Goal: Information Seeking & Learning: Compare options

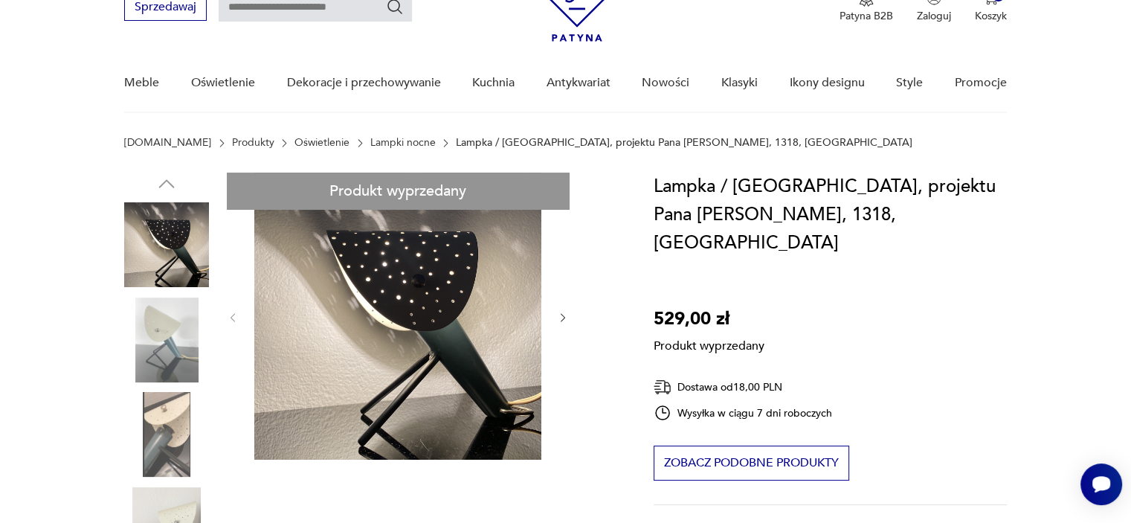
scroll to position [126, 0]
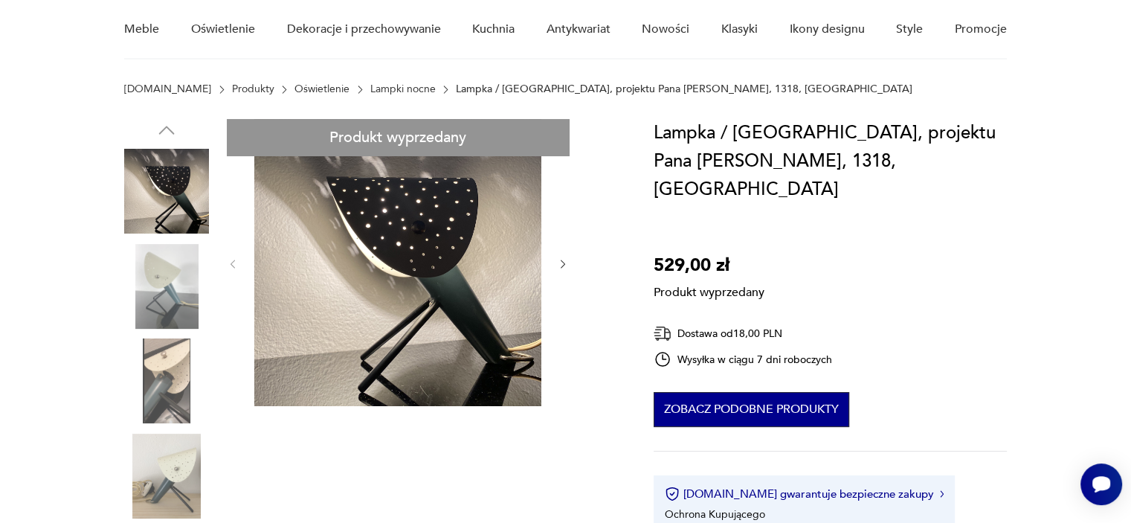
click at [762, 392] on button "Zobacz podobne produkty" at bounding box center [752, 409] width 196 height 35
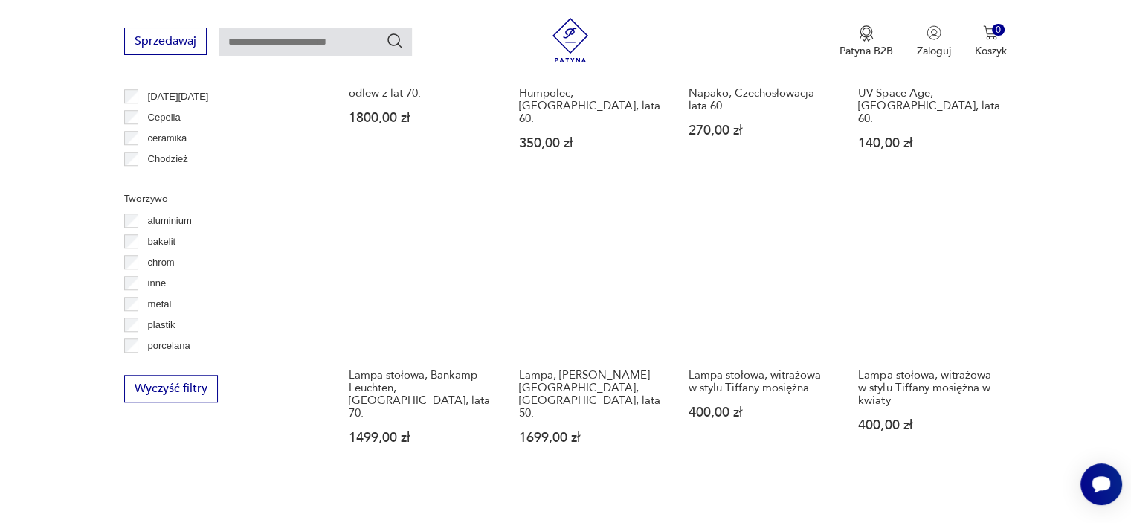
scroll to position [1333, 0]
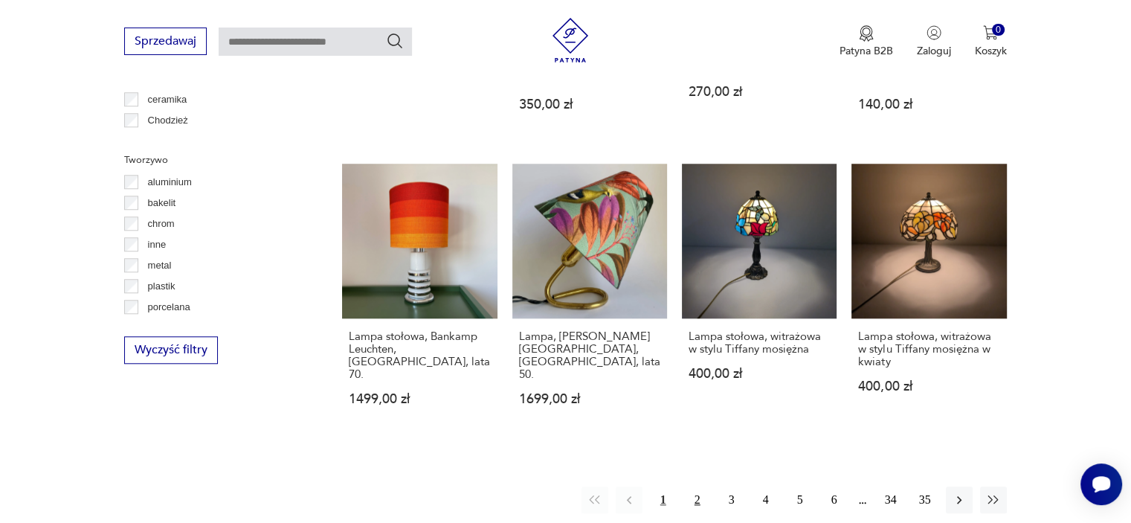
click at [700, 486] on button "2" at bounding box center [697, 499] width 27 height 27
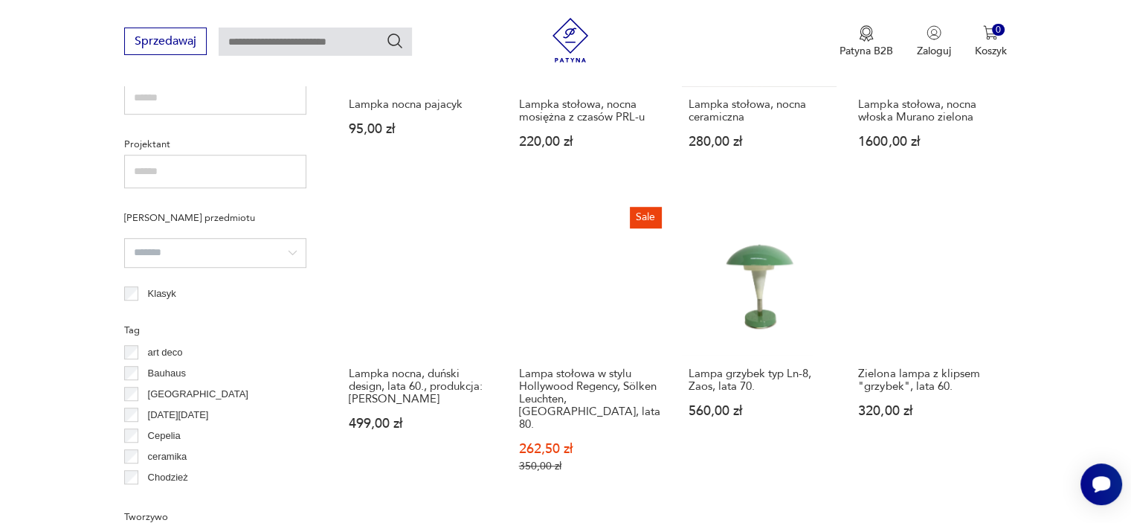
scroll to position [1034, 0]
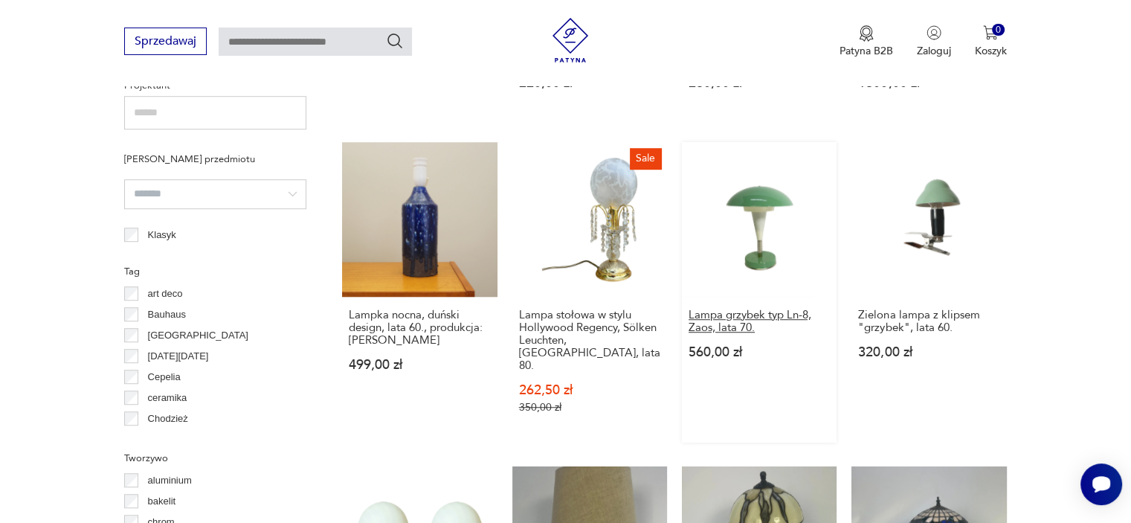
click at [747, 332] on h3 "Lampa grzybek typ Ln-8, Zaos, lata 70." at bounding box center [759, 321] width 141 height 25
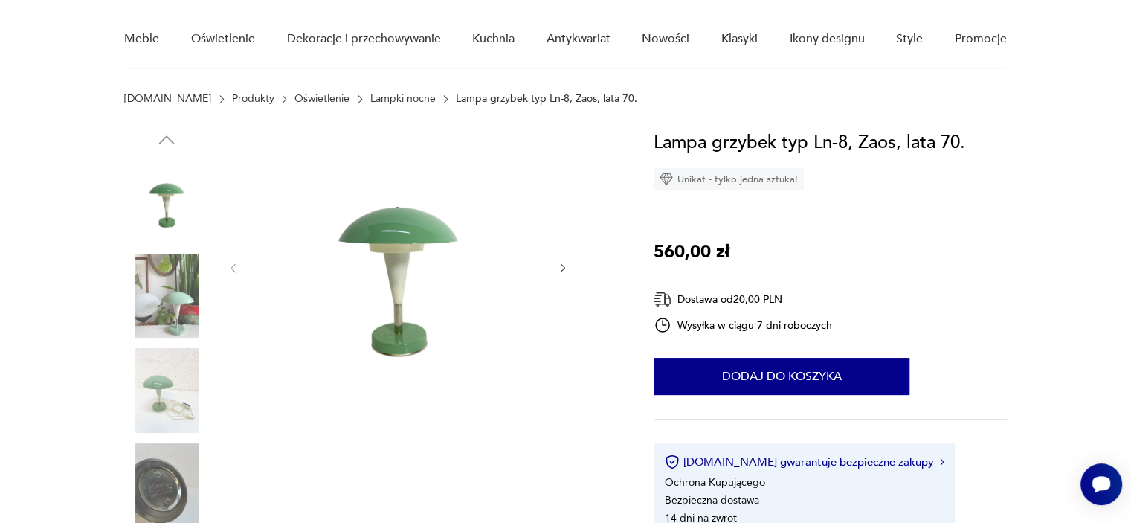
scroll to position [124, 0]
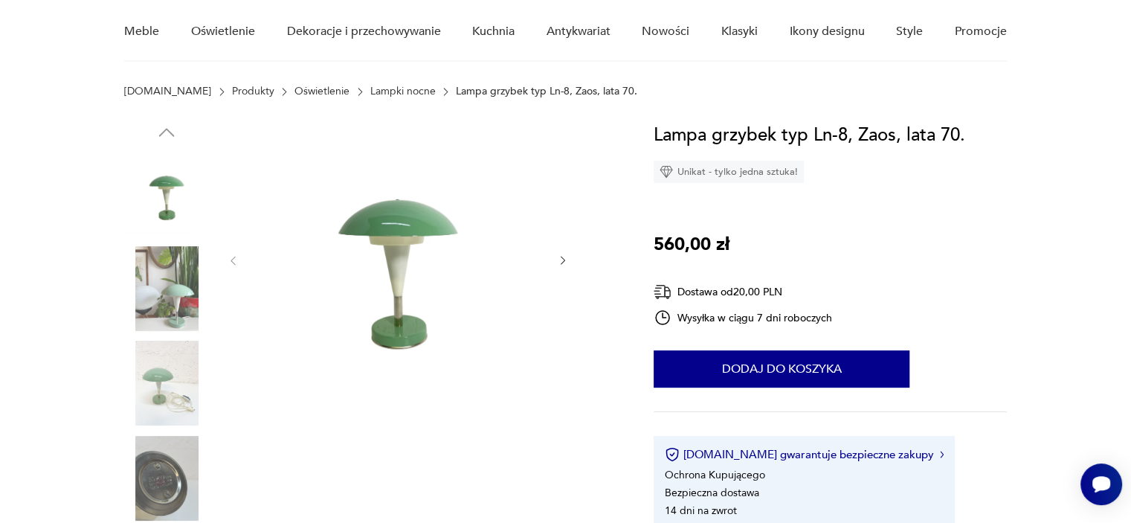
click at [562, 262] on icon "button" at bounding box center [563, 261] width 4 height 9
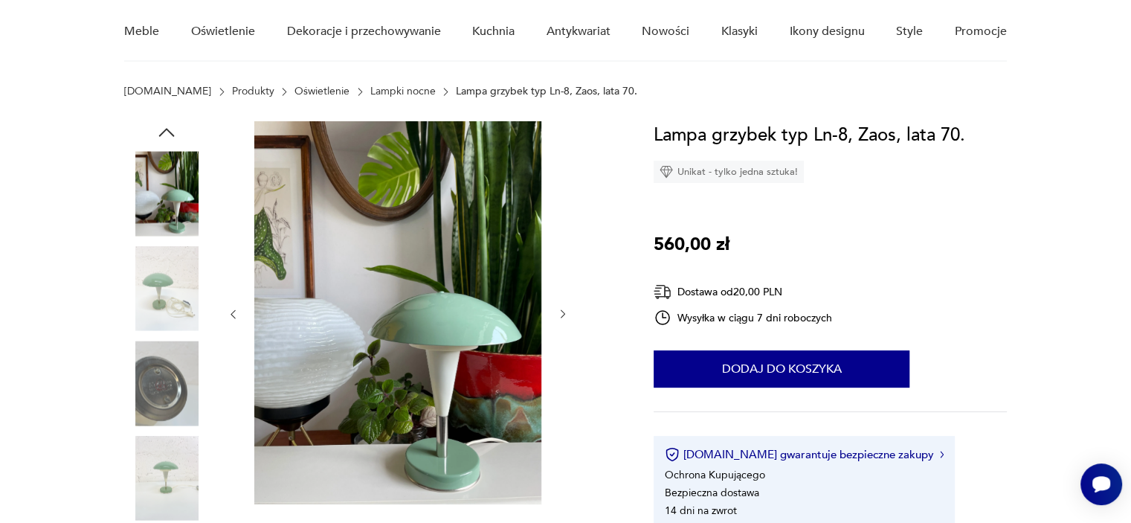
click at [561, 316] on icon "button" at bounding box center [563, 314] width 13 height 13
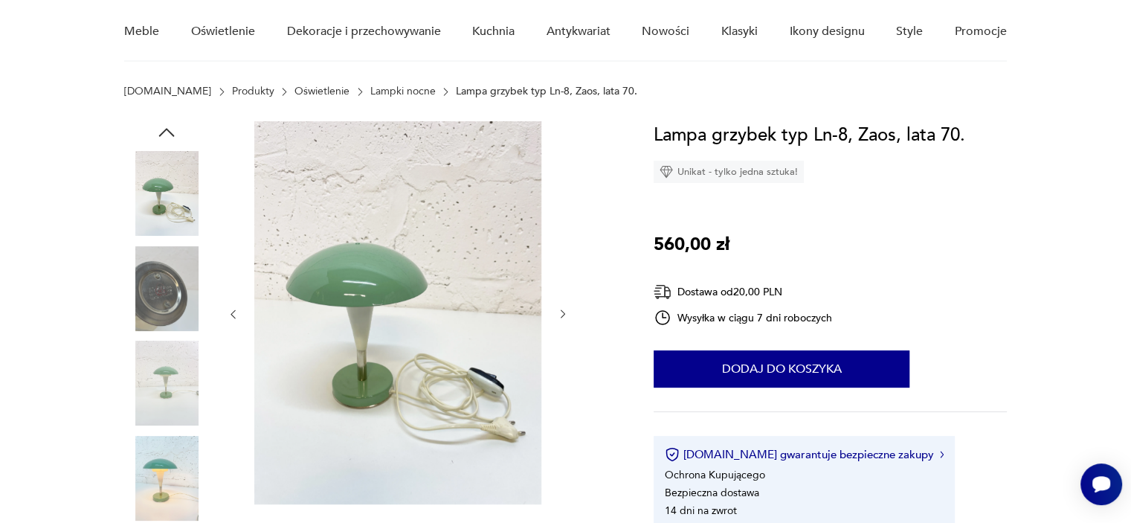
click at [561, 316] on icon "button" at bounding box center [563, 314] width 13 height 13
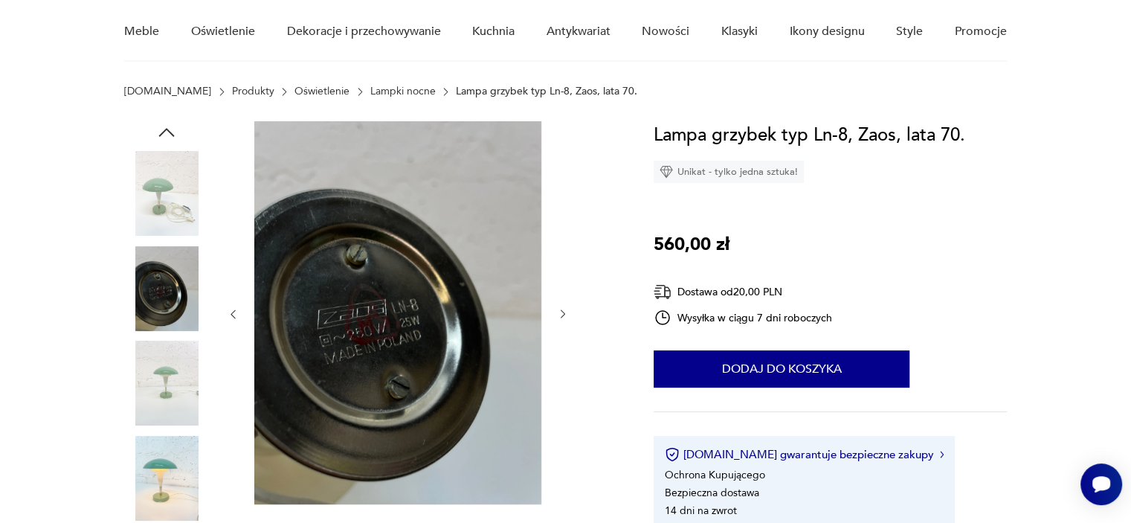
click at [561, 316] on icon "button" at bounding box center [563, 314] width 13 height 13
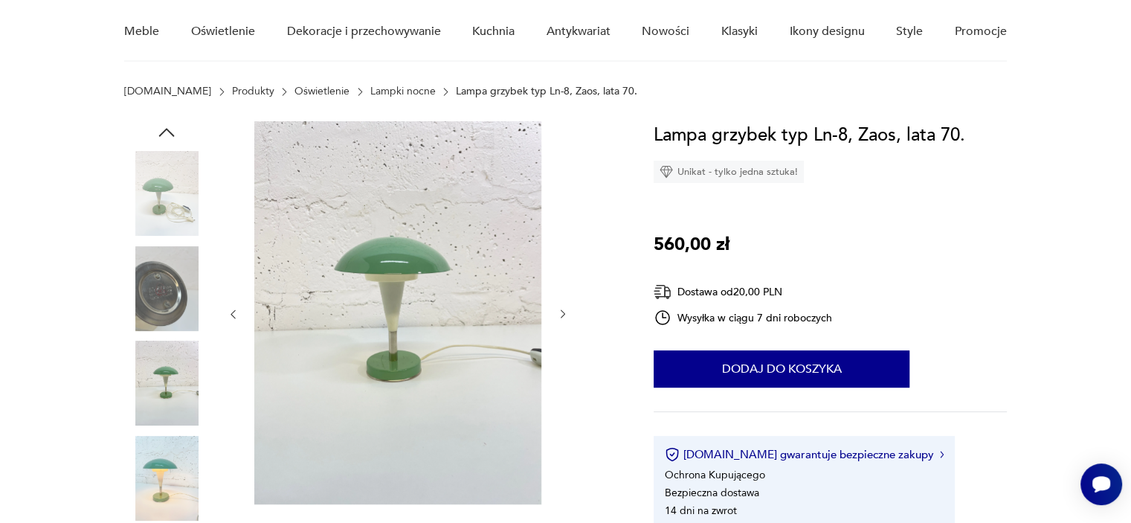
click at [561, 316] on icon "button" at bounding box center [563, 314] width 13 height 13
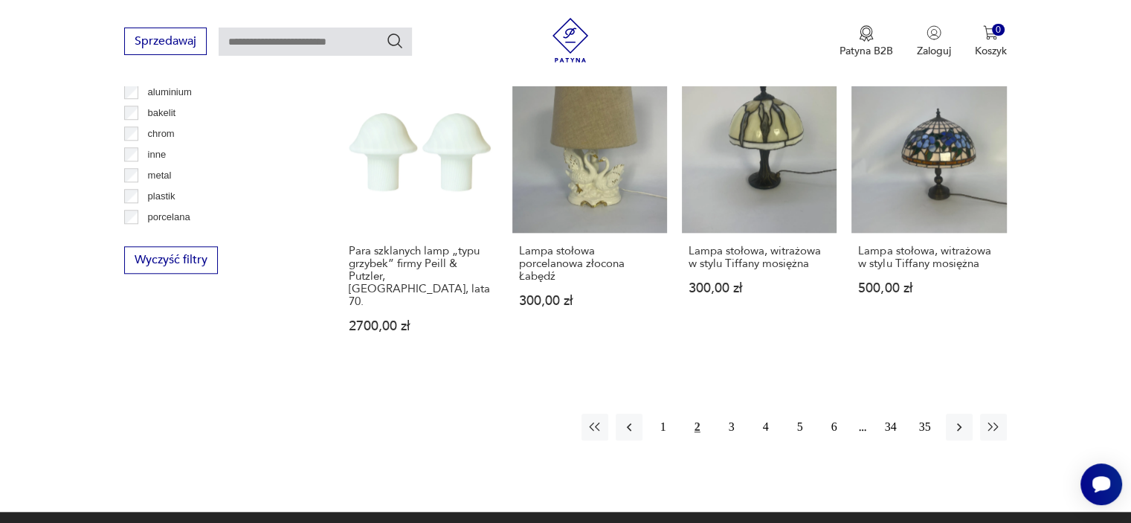
scroll to position [1431, 0]
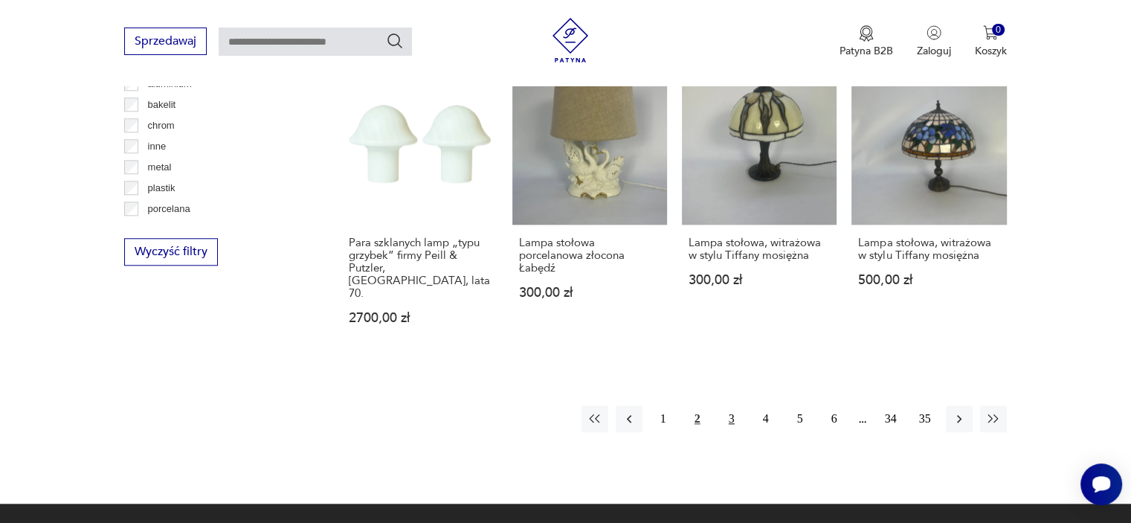
click at [735, 405] on button "3" at bounding box center [731, 418] width 27 height 27
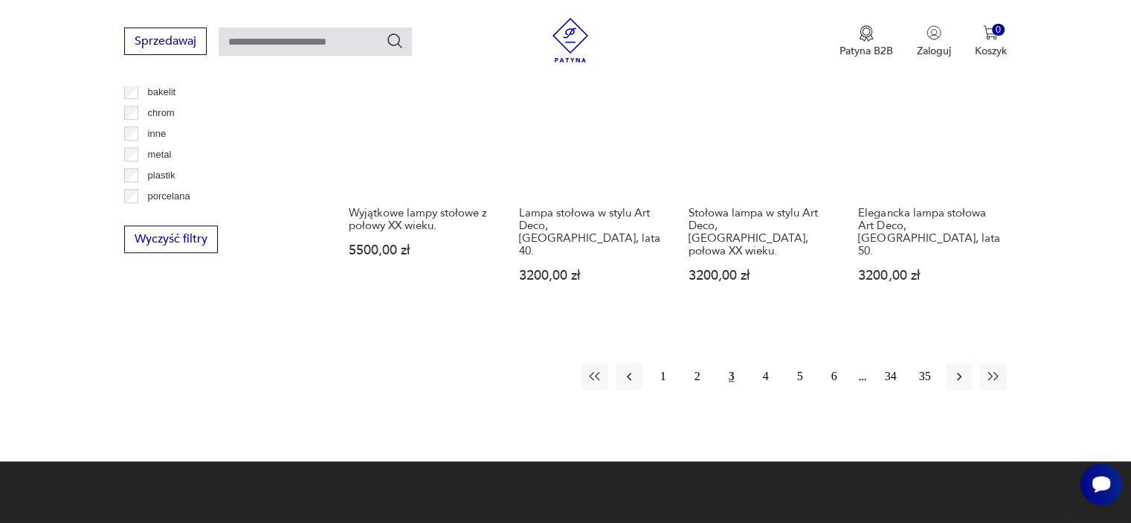
scroll to position [1446, 0]
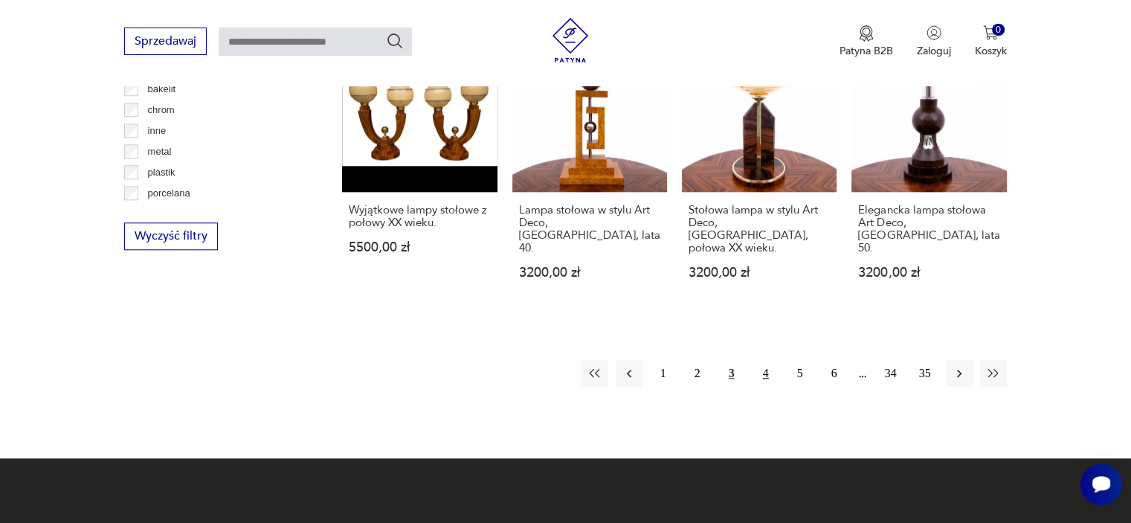
click at [770, 360] on button "4" at bounding box center [766, 373] width 27 height 27
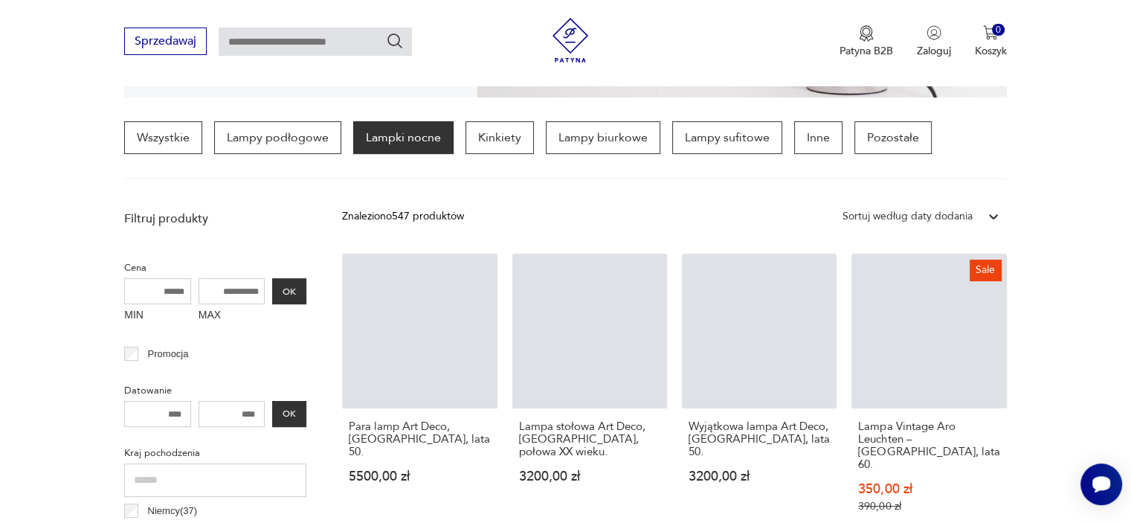
scroll to position [349, 0]
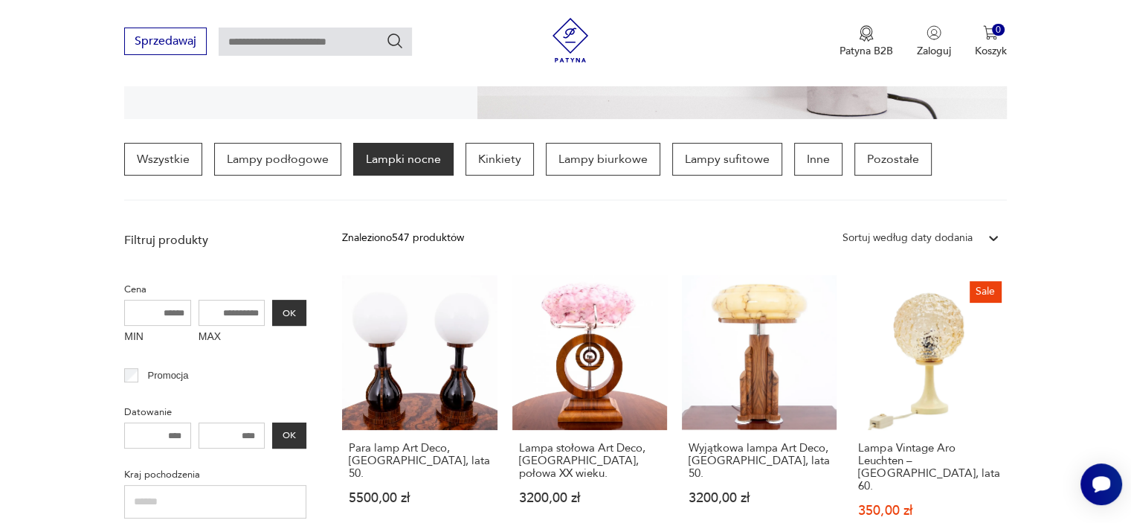
scroll to position [1446, 0]
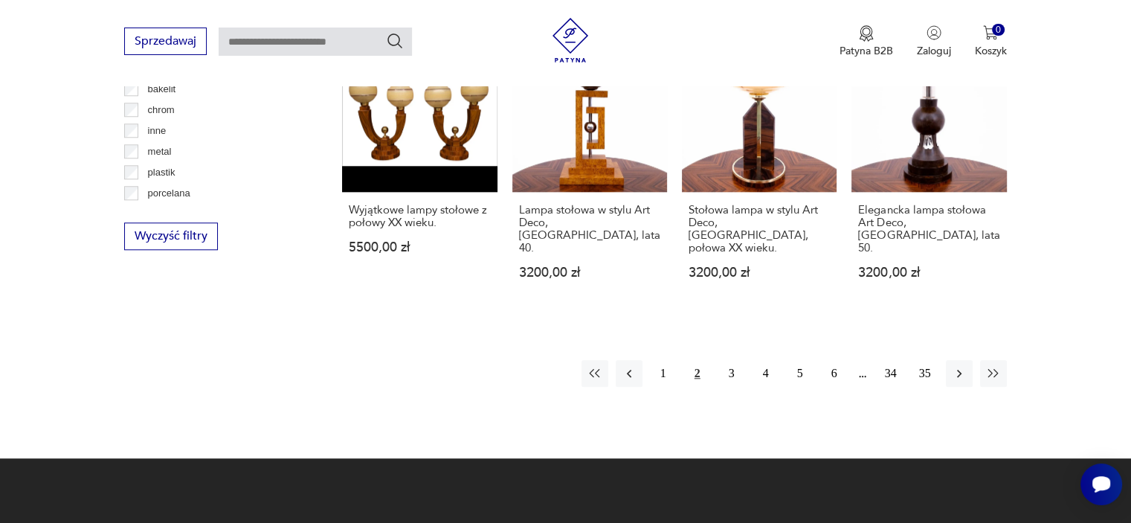
scroll to position [1431, 0]
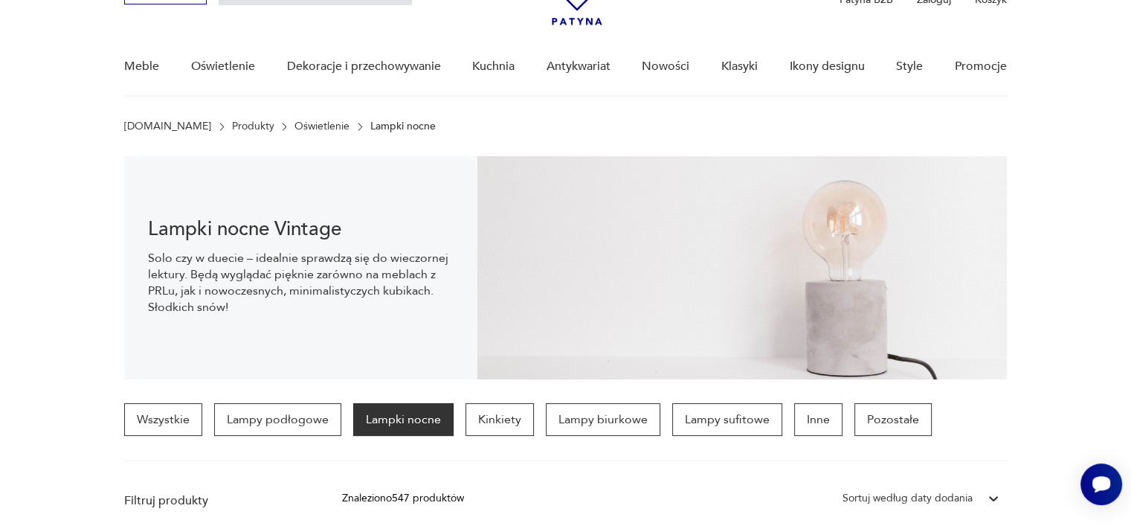
scroll to position [86, 0]
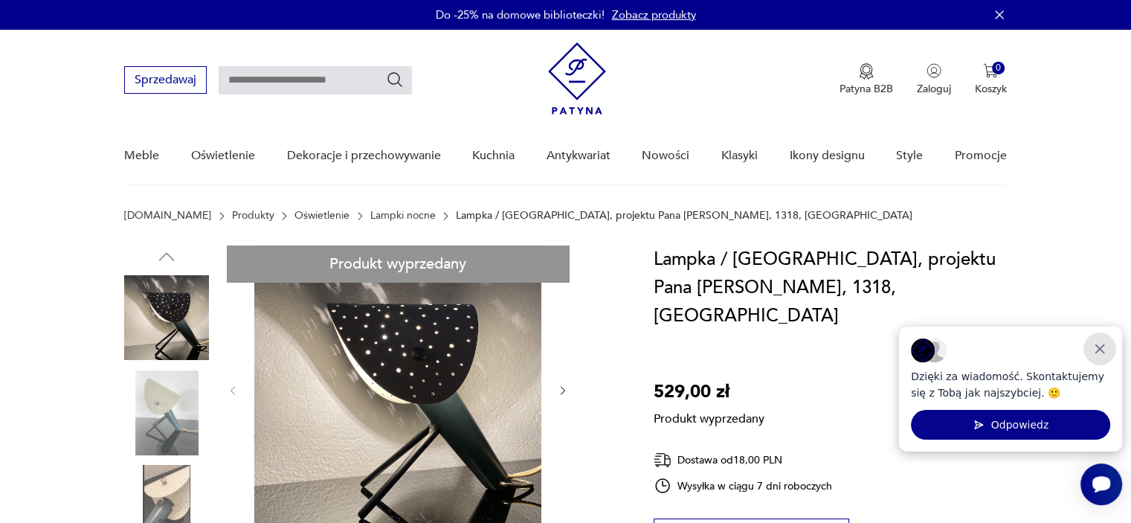
click at [1098, 347] on icon "Zamknij" at bounding box center [1100, 349] width 8 height 8
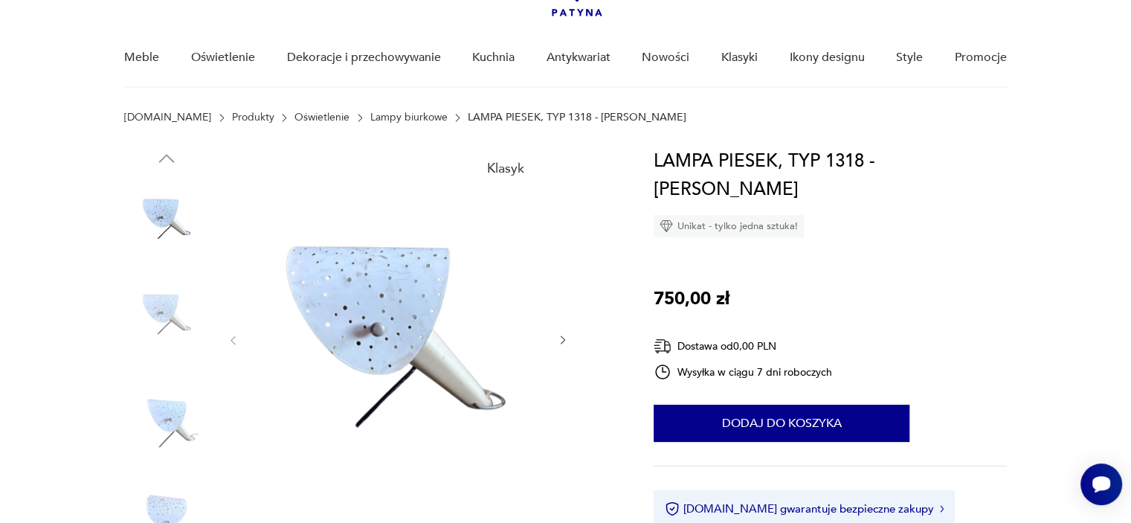
scroll to position [149, 0]
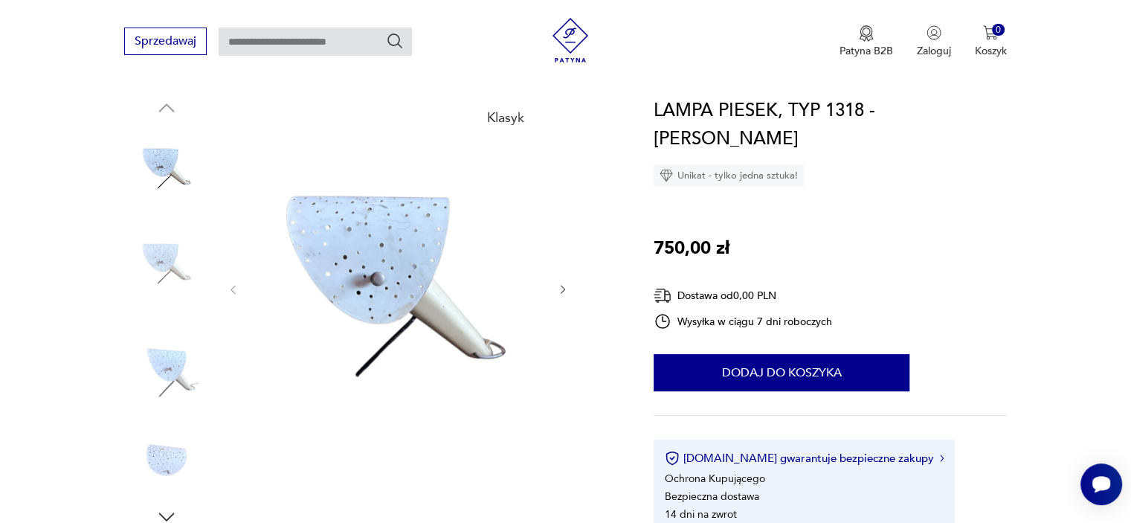
click at [558, 291] on icon "button" at bounding box center [563, 289] width 13 height 13
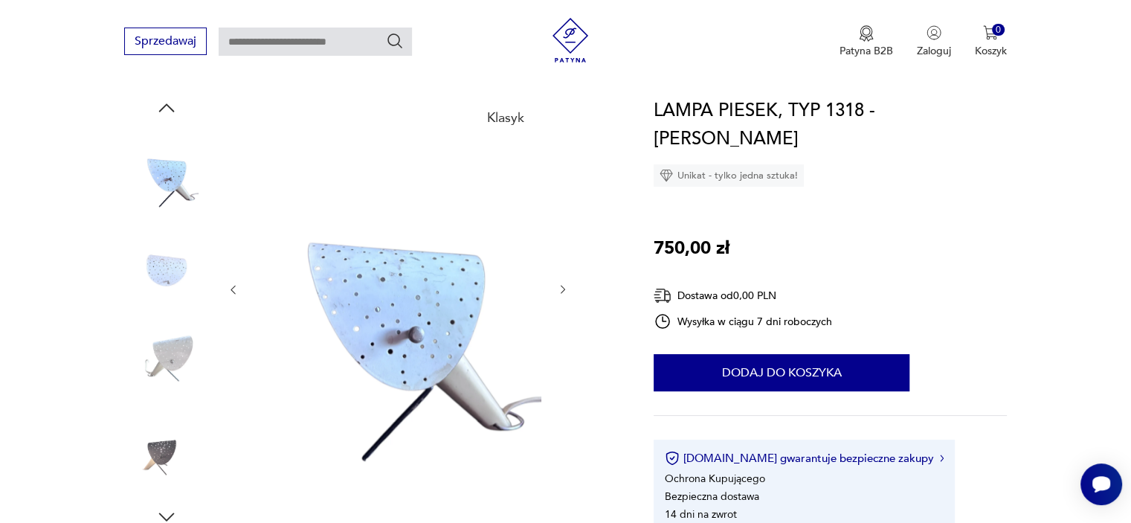
click at [558, 291] on icon "button" at bounding box center [563, 289] width 13 height 13
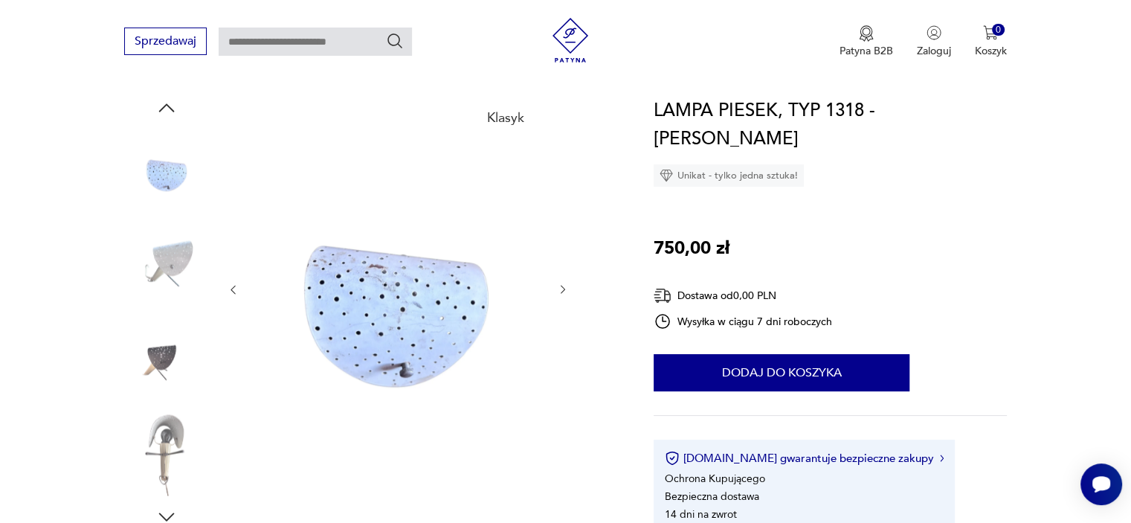
click at [558, 291] on icon "button" at bounding box center [563, 289] width 13 height 13
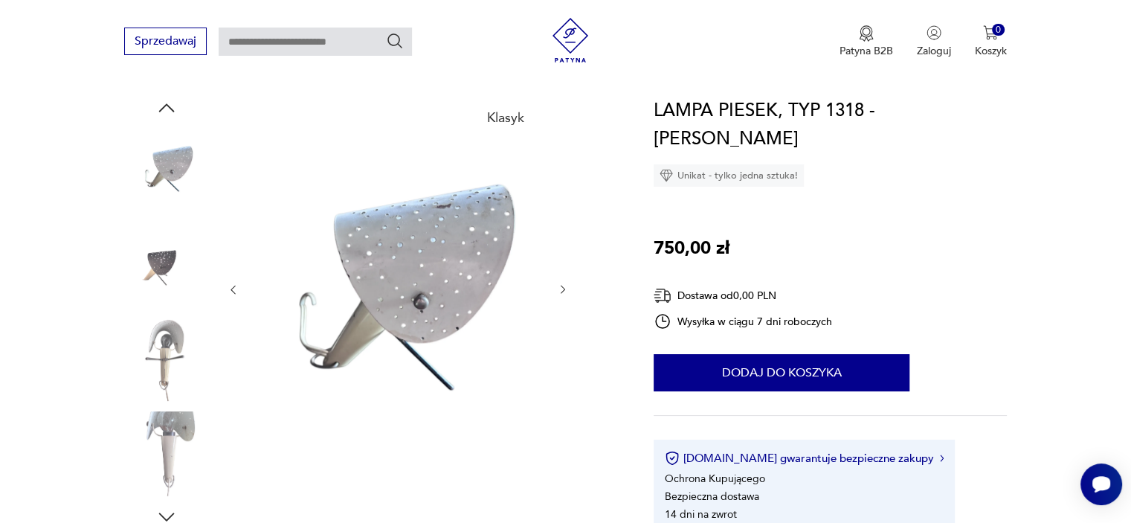
click at [558, 291] on icon "button" at bounding box center [563, 289] width 13 height 13
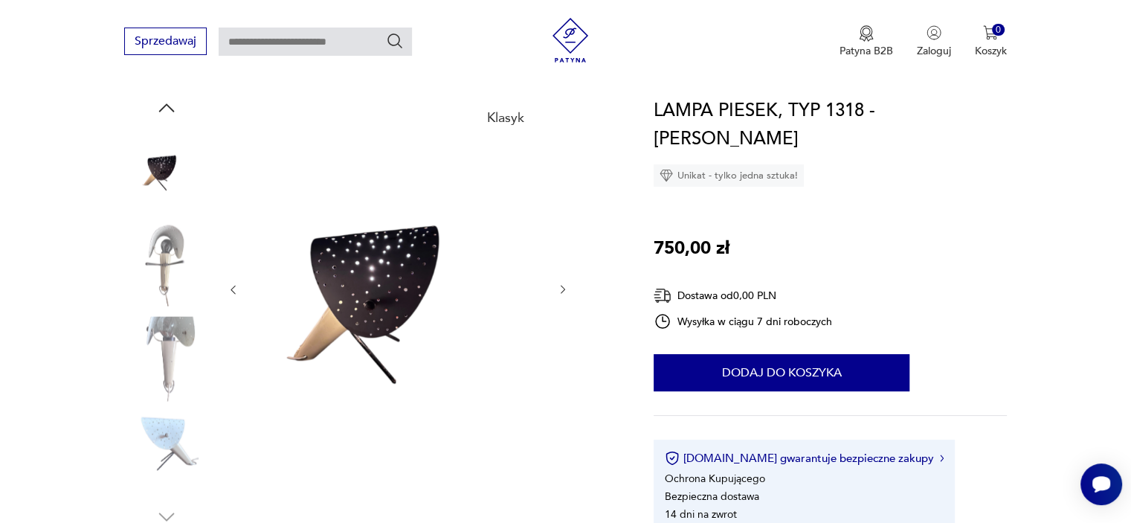
click at [558, 291] on icon "button" at bounding box center [563, 289] width 13 height 13
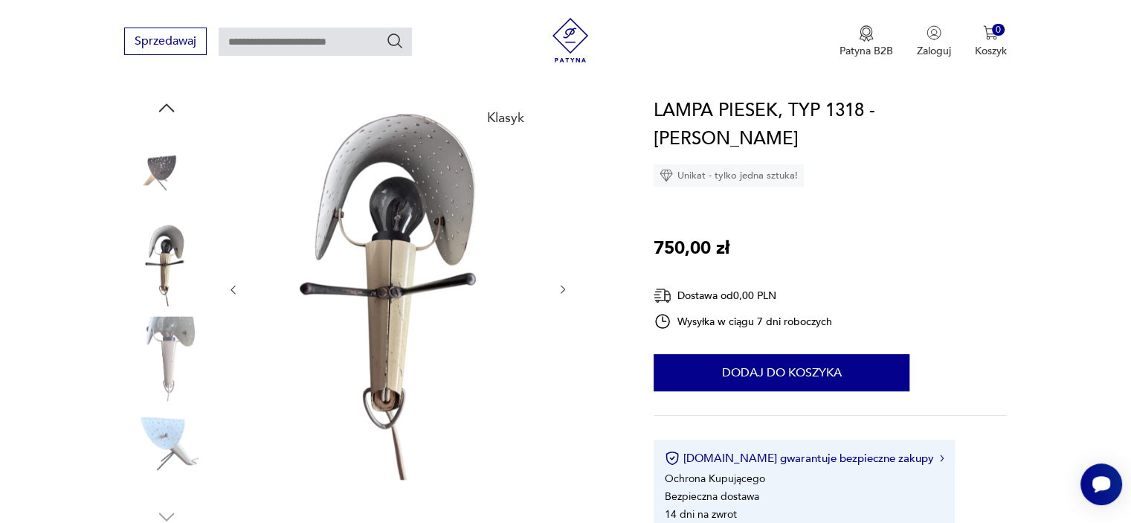
click at [557, 291] on icon "button" at bounding box center [563, 289] width 13 height 13
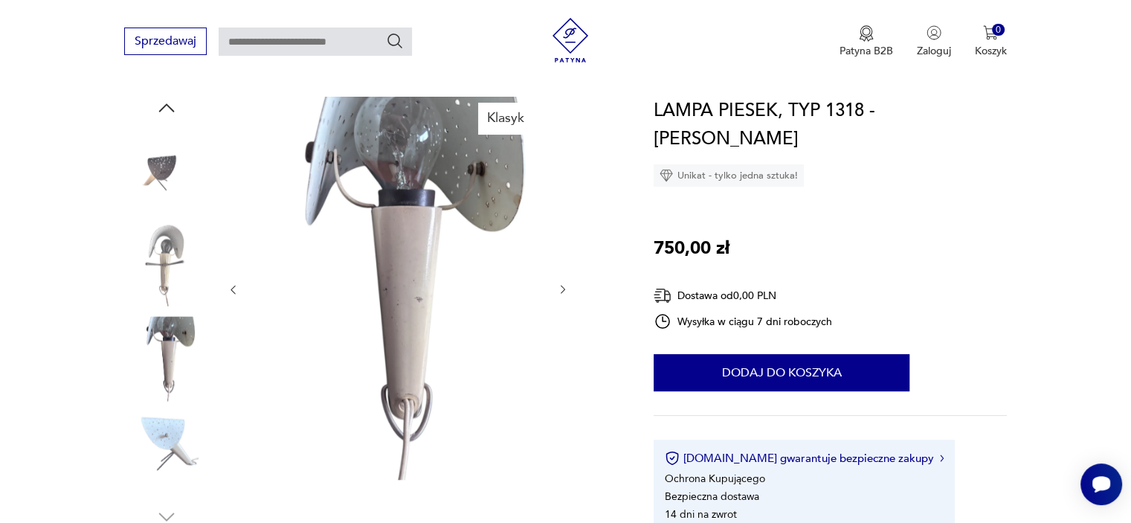
click at [557, 291] on icon "button" at bounding box center [563, 289] width 13 height 13
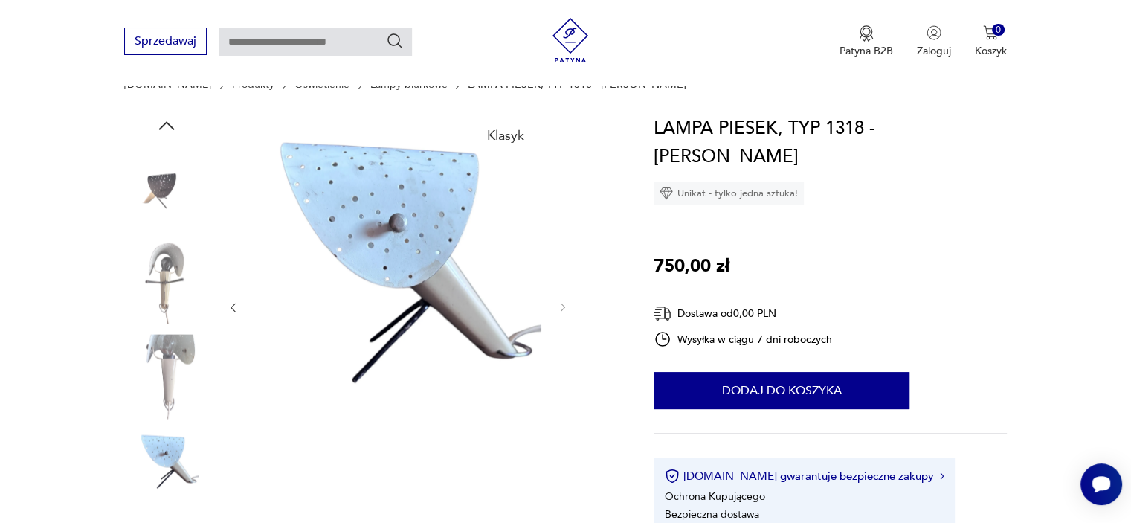
scroll to position [135, 0]
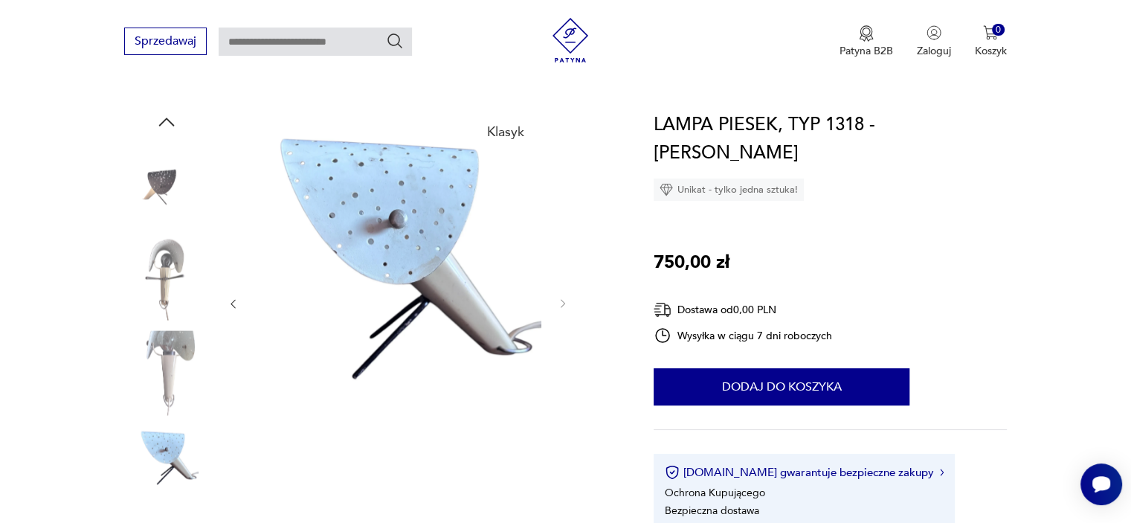
click at [153, 268] on img at bounding box center [166, 278] width 85 height 85
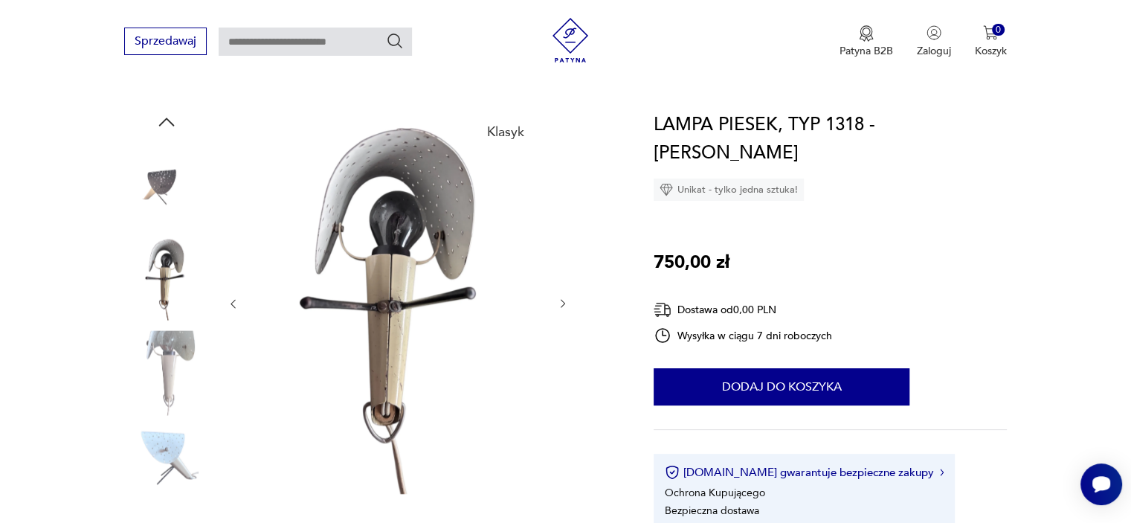
click at [245, 301] on div at bounding box center [398, 304] width 342 height 386
click at [230, 303] on icon "button" at bounding box center [233, 303] width 13 height 13
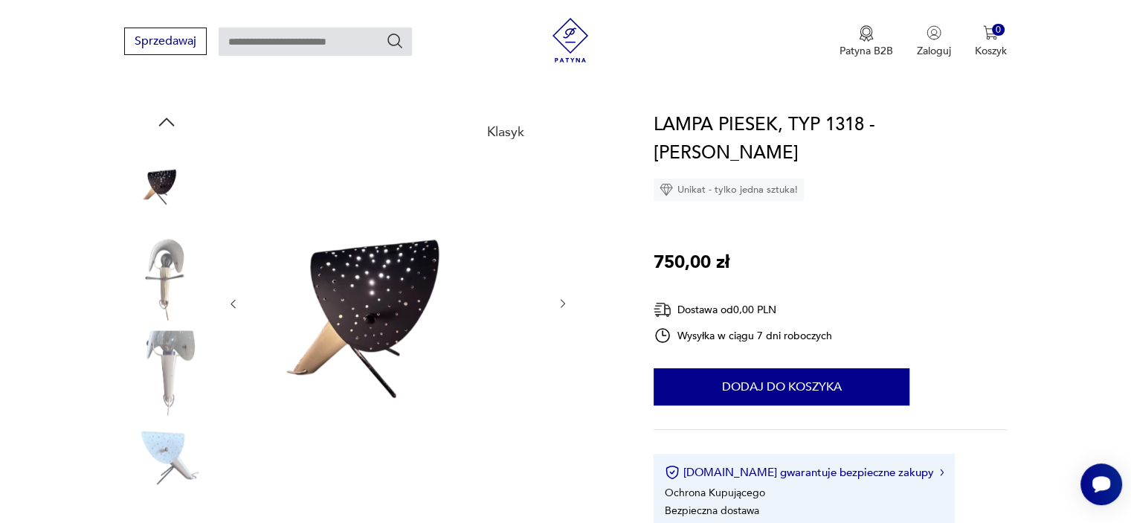
click at [230, 303] on icon "button" at bounding box center [233, 303] width 13 height 13
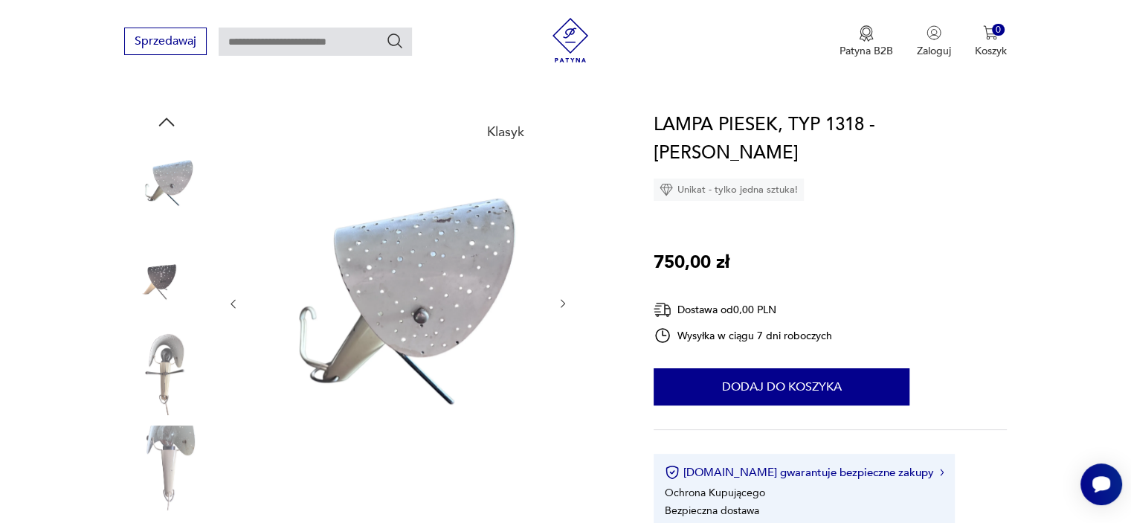
click at [230, 303] on icon "button" at bounding box center [233, 303] width 13 height 13
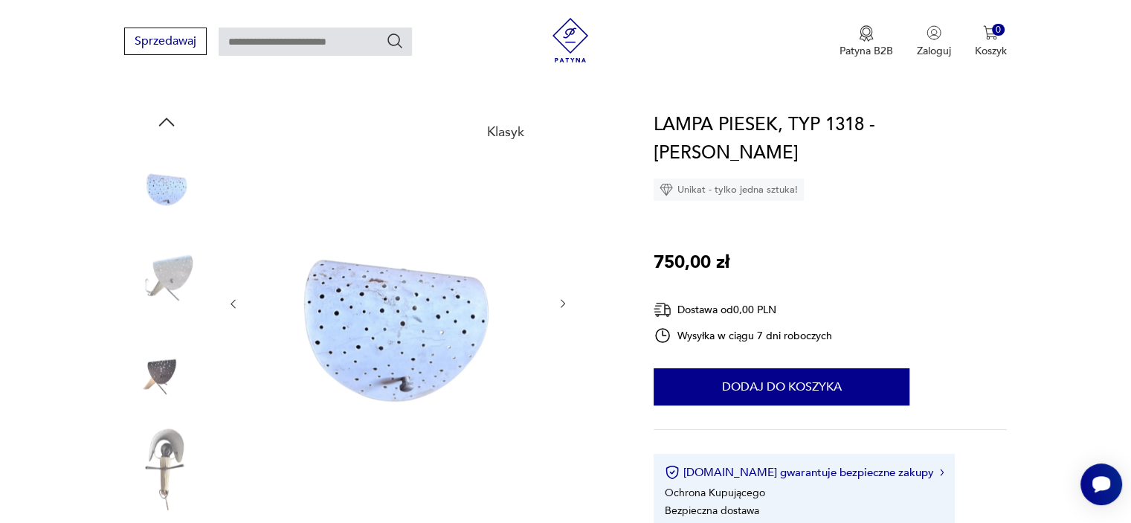
click at [230, 303] on icon "button" at bounding box center [233, 303] width 13 height 13
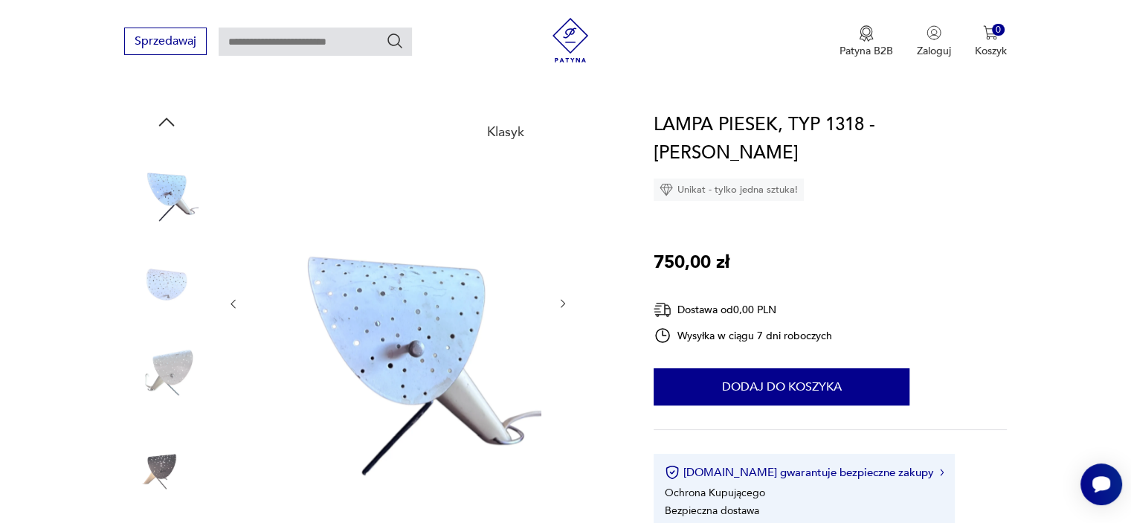
click at [230, 303] on icon "button" at bounding box center [233, 303] width 13 height 13
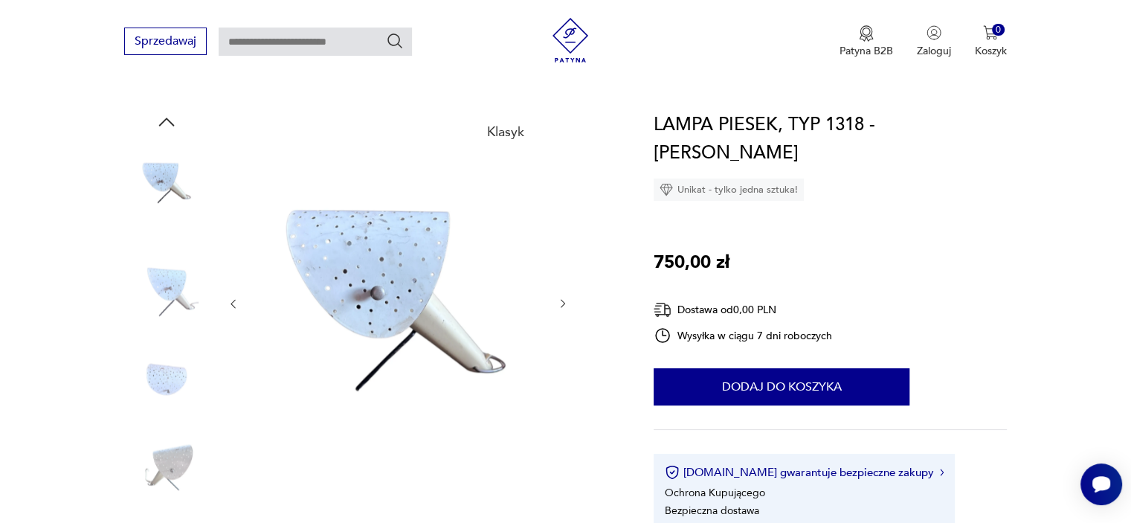
click at [230, 303] on icon "button" at bounding box center [233, 303] width 13 height 13
click at [360, 260] on img at bounding box center [397, 302] width 287 height 383
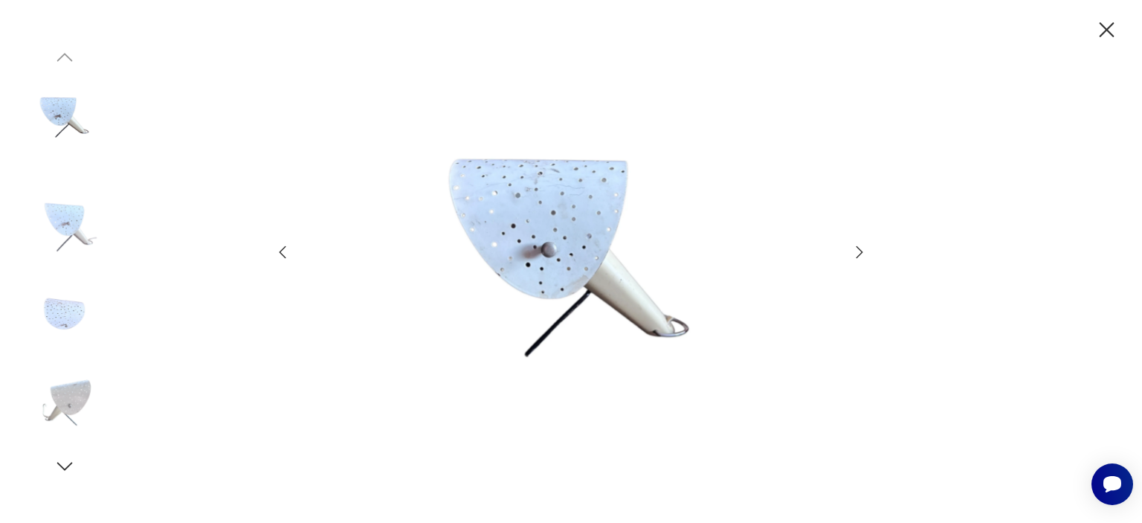
click at [860, 253] on icon "button" at bounding box center [860, 252] width 18 height 18
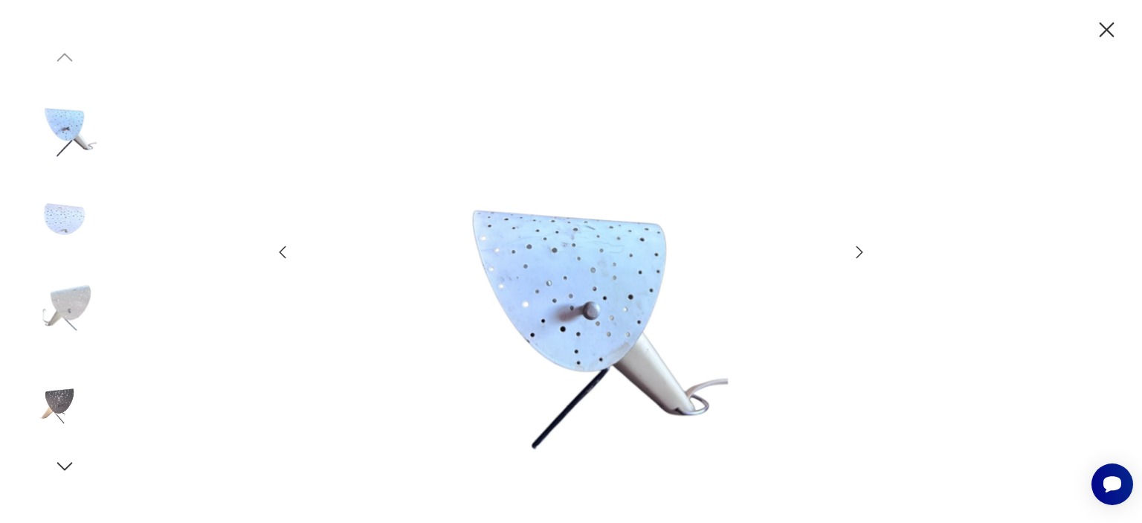
click at [860, 253] on icon "button" at bounding box center [860, 252] width 18 height 18
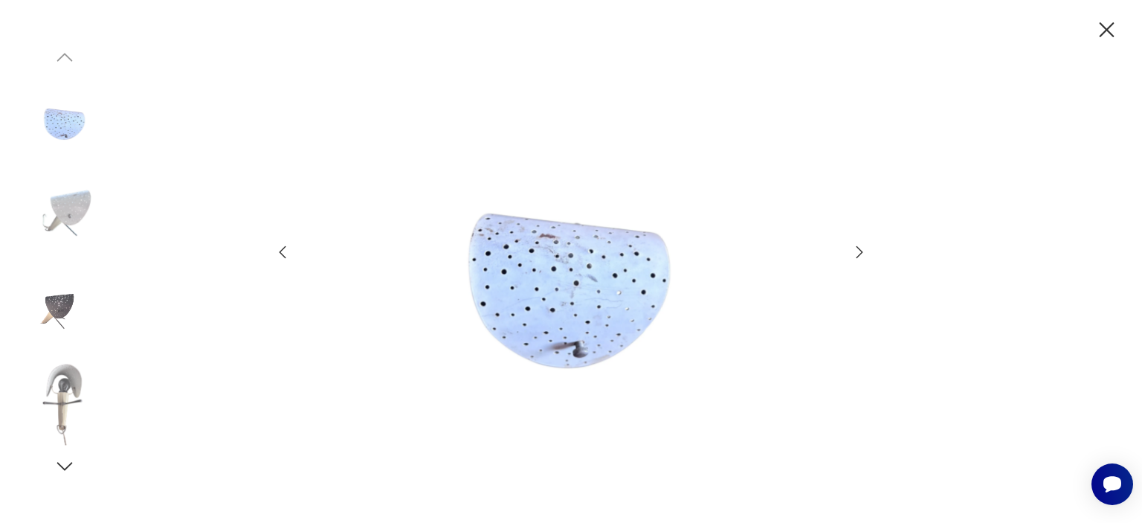
click at [860, 253] on icon "button" at bounding box center [860, 252] width 18 height 18
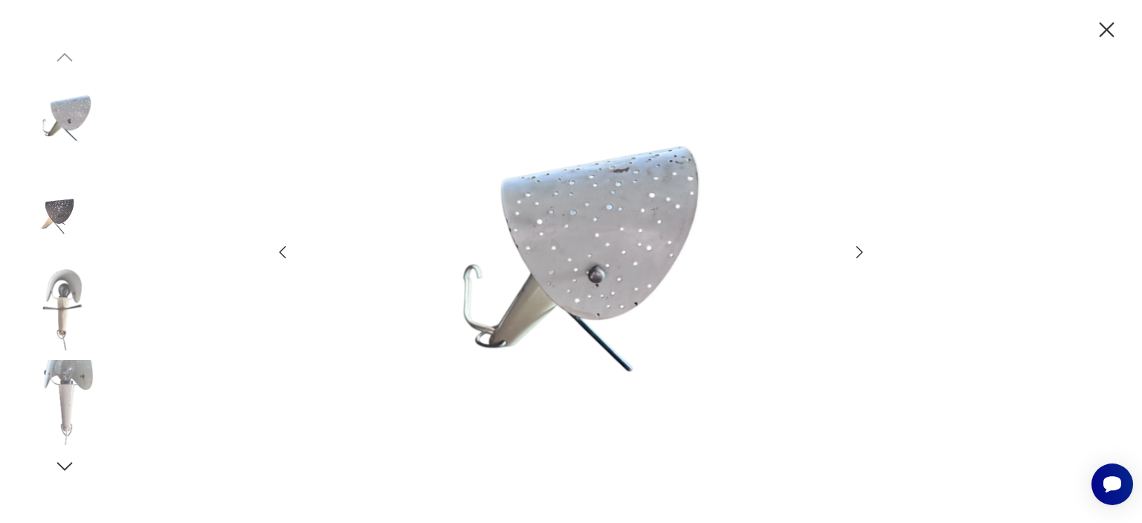
click at [860, 253] on icon "button" at bounding box center [860, 252] width 18 height 18
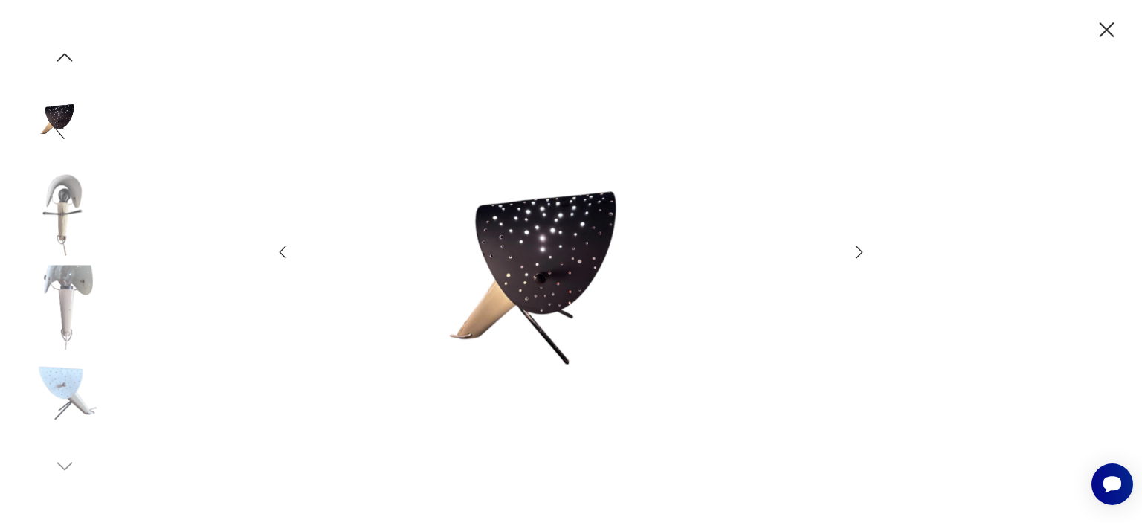
click at [860, 254] on icon "button" at bounding box center [860, 252] width 18 height 18
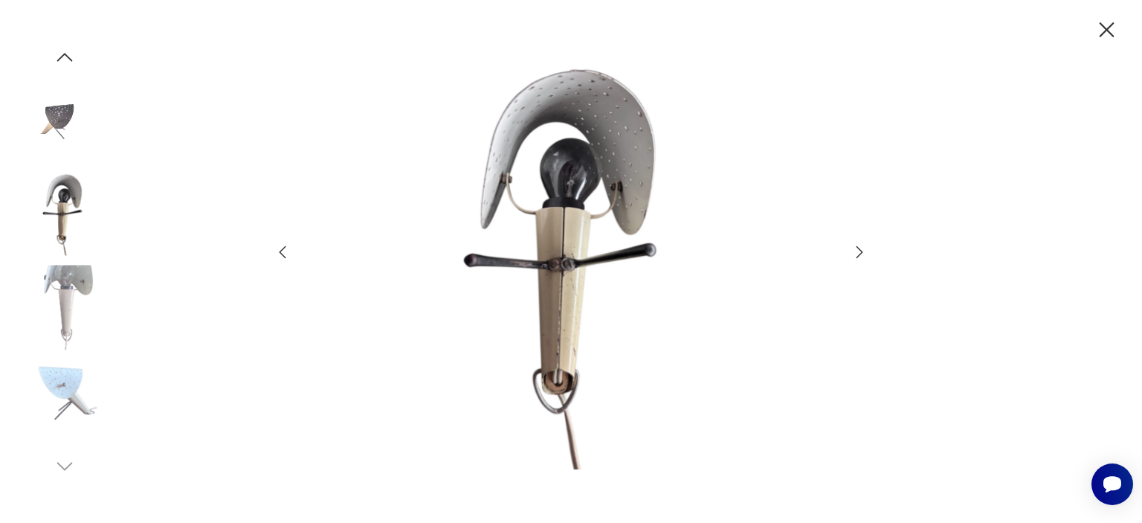
click at [860, 254] on icon "button" at bounding box center [860, 252] width 18 height 18
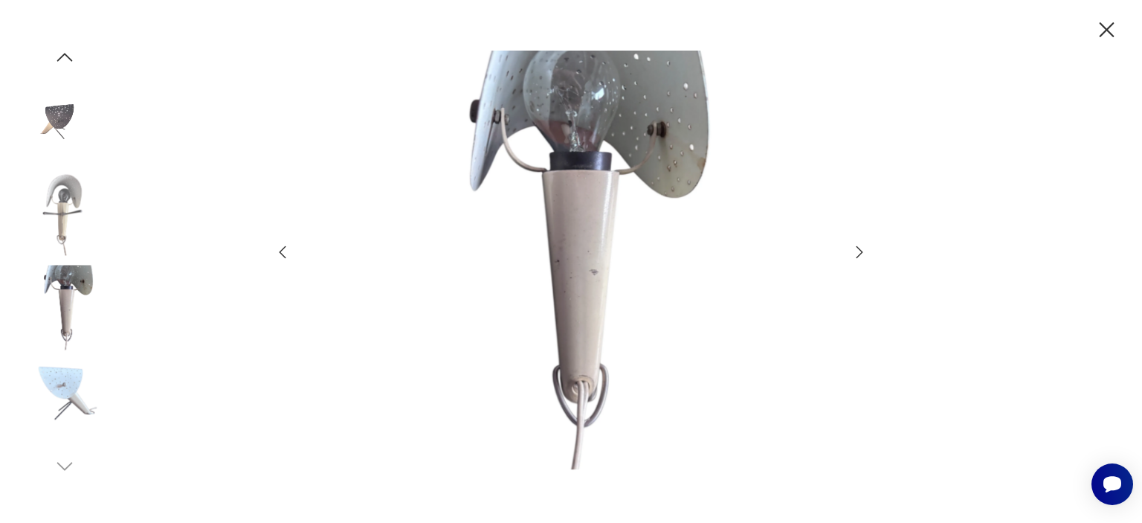
click at [860, 254] on icon "button" at bounding box center [860, 252] width 18 height 18
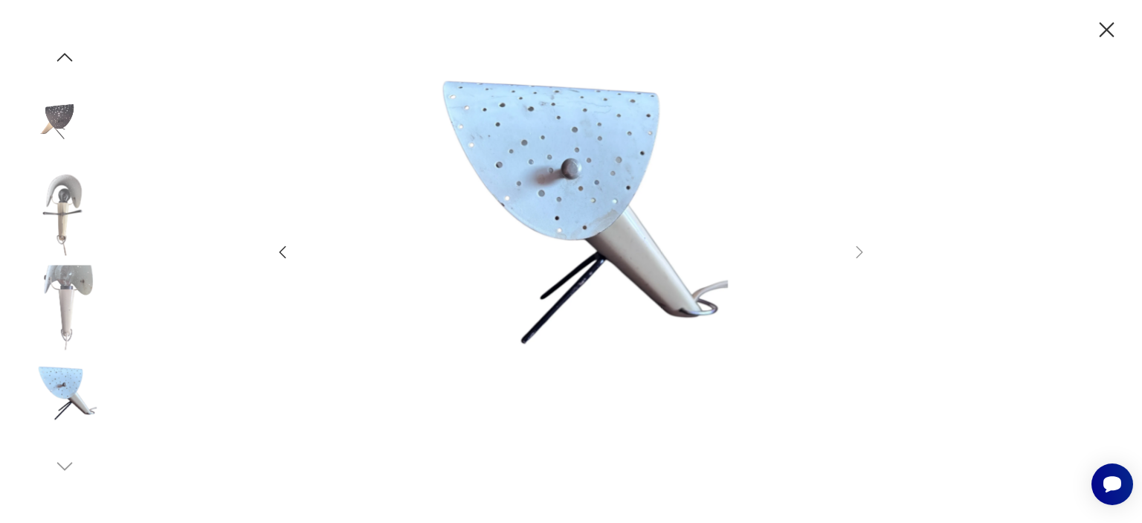
click at [1109, 28] on icon "button" at bounding box center [1107, 30] width 26 height 26
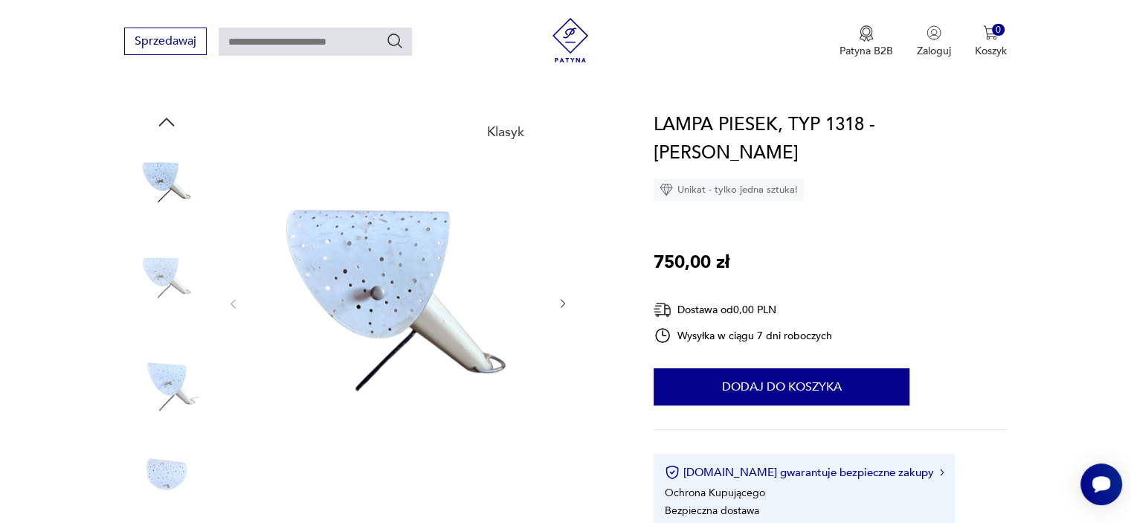
drag, startPoint x: 1129, startPoint y: 61, endPoint x: 1129, endPoint y: 71, distance: 9.7
click at [1129, 71] on div "Sprzedawaj Patyna B2B Zaloguj 0 Koszyk Twój koszyk ( 0 ) Brak produktów w koszy…" at bounding box center [565, 43] width 1131 height 86
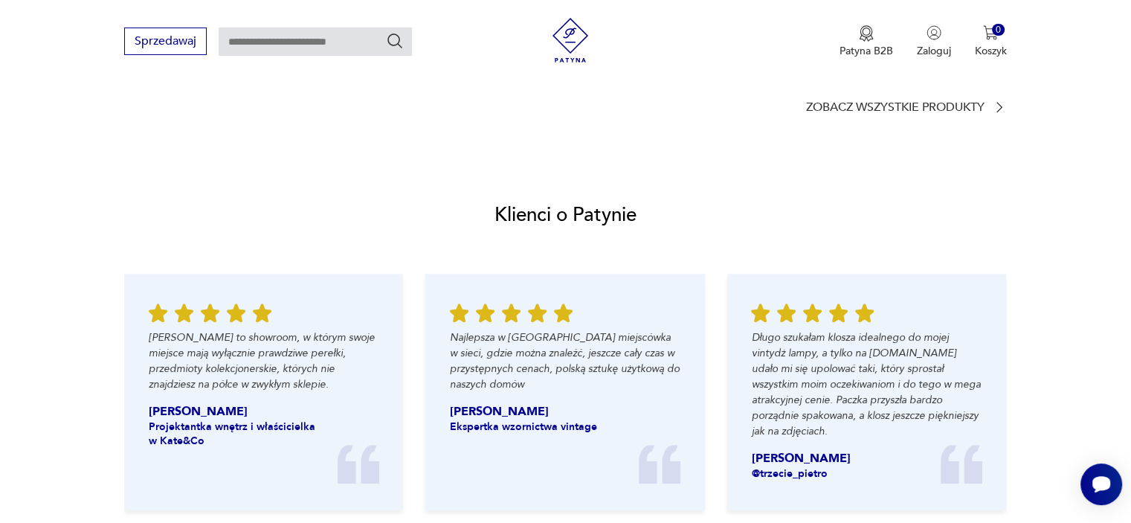
scroll to position [1601, 0]
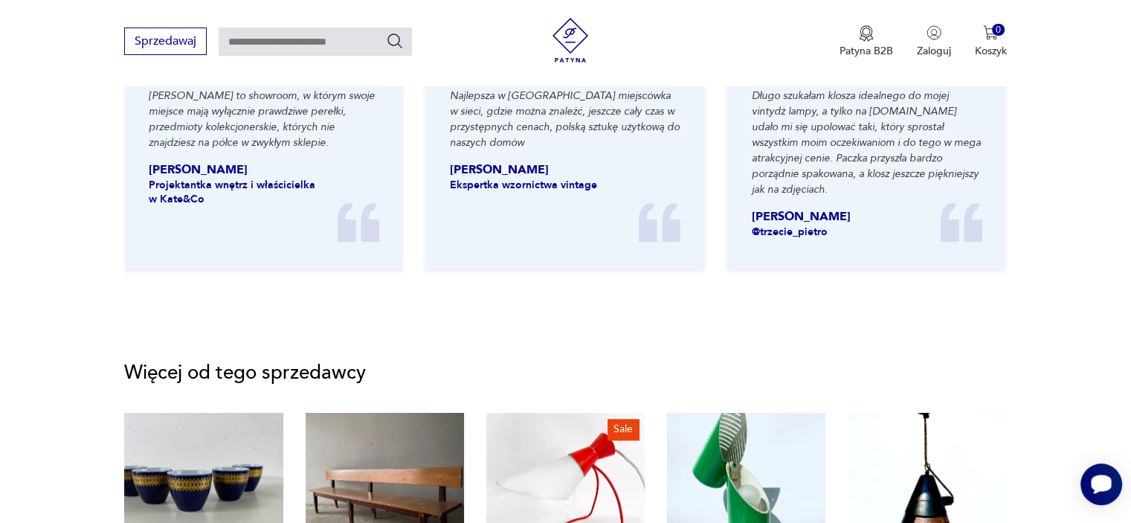
click at [1101, 482] on icon "Otwórz czat Smartsupp" at bounding box center [1101, 483] width 21 height 19
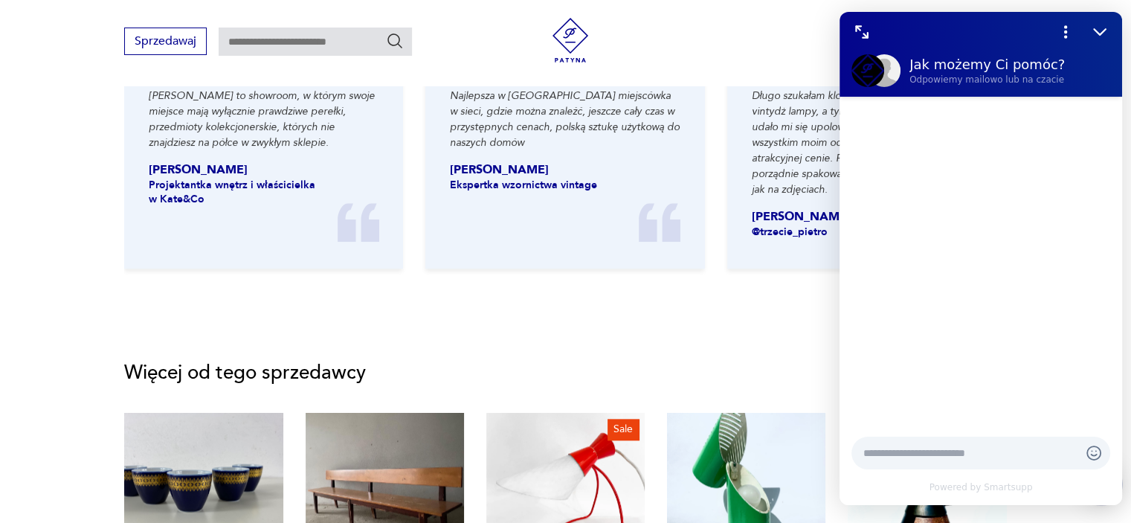
scroll to position [0, 0]
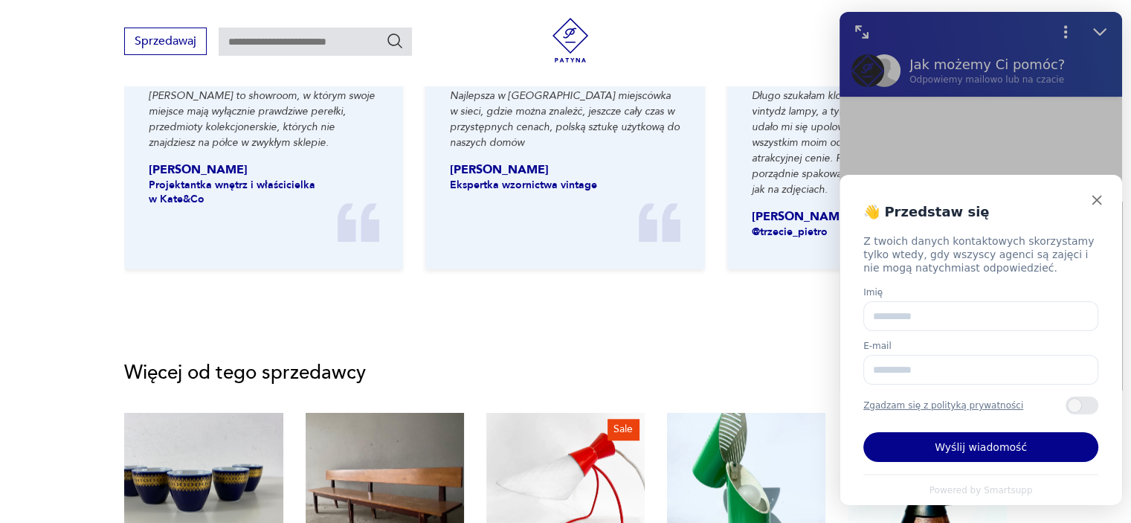
type textarea "**********"
click at [955, 444] on button "Wyślij wiadomość" at bounding box center [980, 447] width 235 height 30
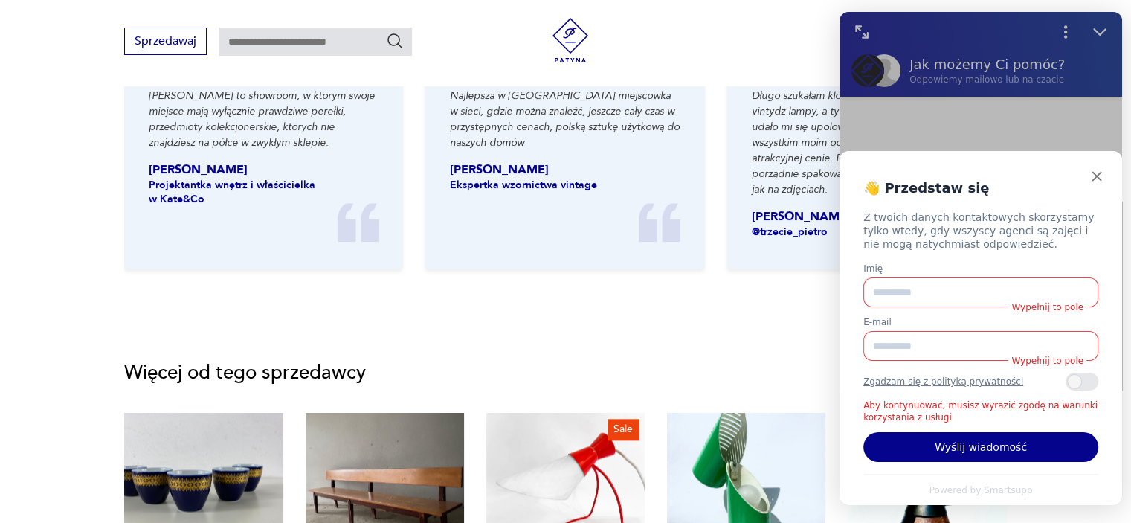
click at [941, 294] on input "Imię" at bounding box center [980, 292] width 235 height 30
type input "*********"
type input "**********"
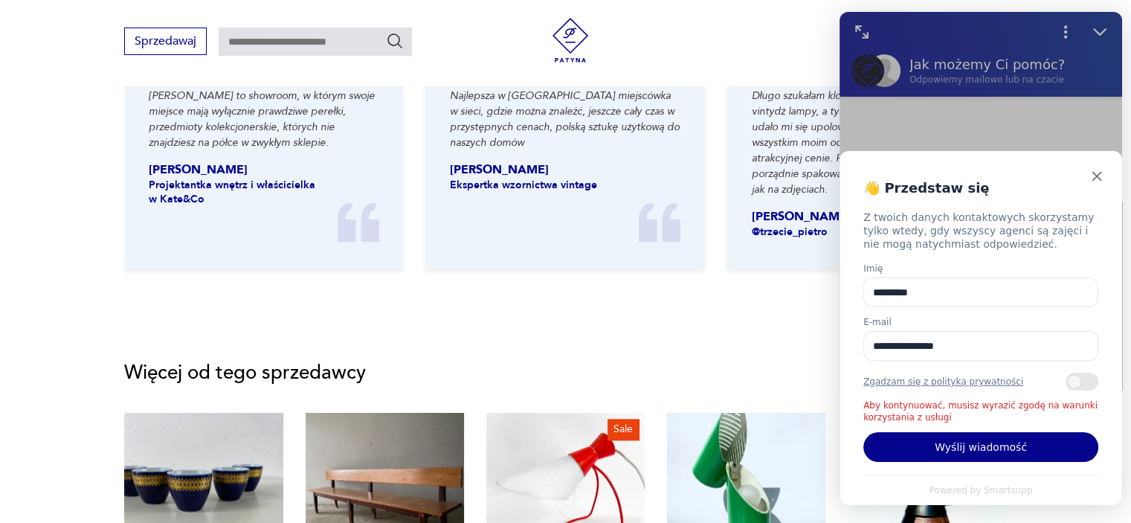
click at [1076, 381] on div "Zawartość szuflady" at bounding box center [1082, 382] width 33 height 18
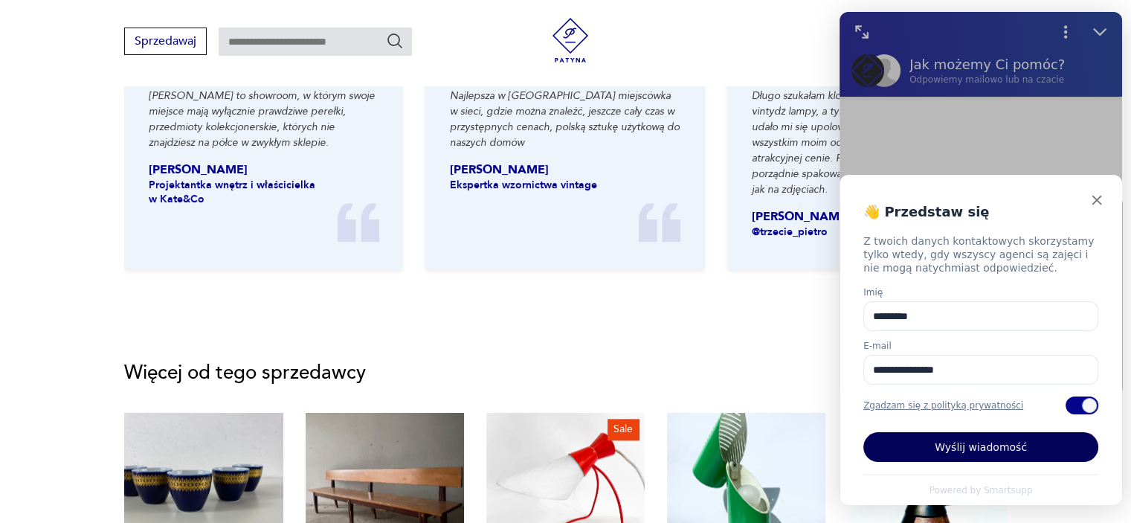
click at [1000, 449] on button "Wyślij wiadomość" at bounding box center [980, 447] width 235 height 30
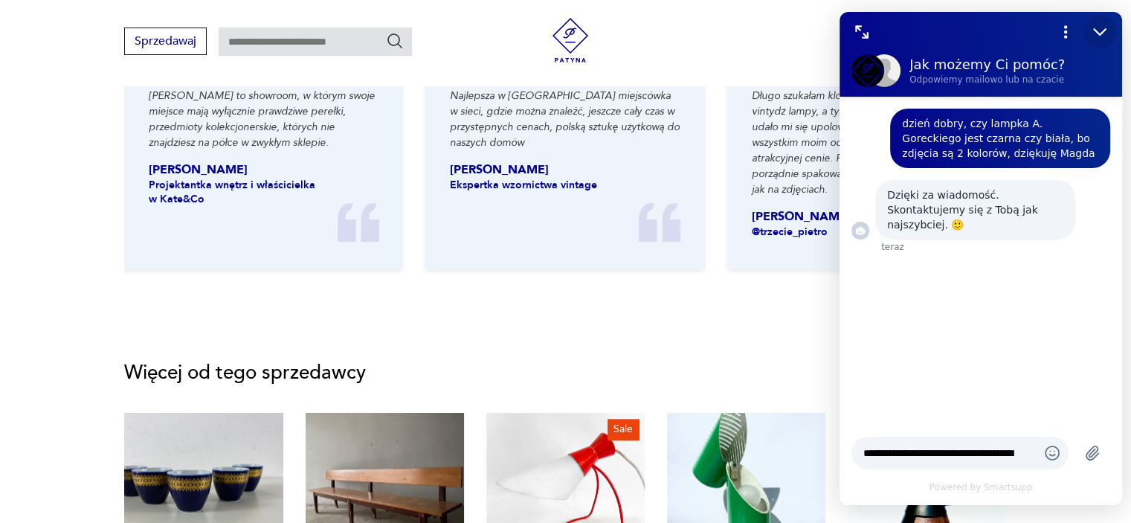
click at [1096, 31] on icon "Zmniejsz" at bounding box center [1099, 32] width 11 height 6
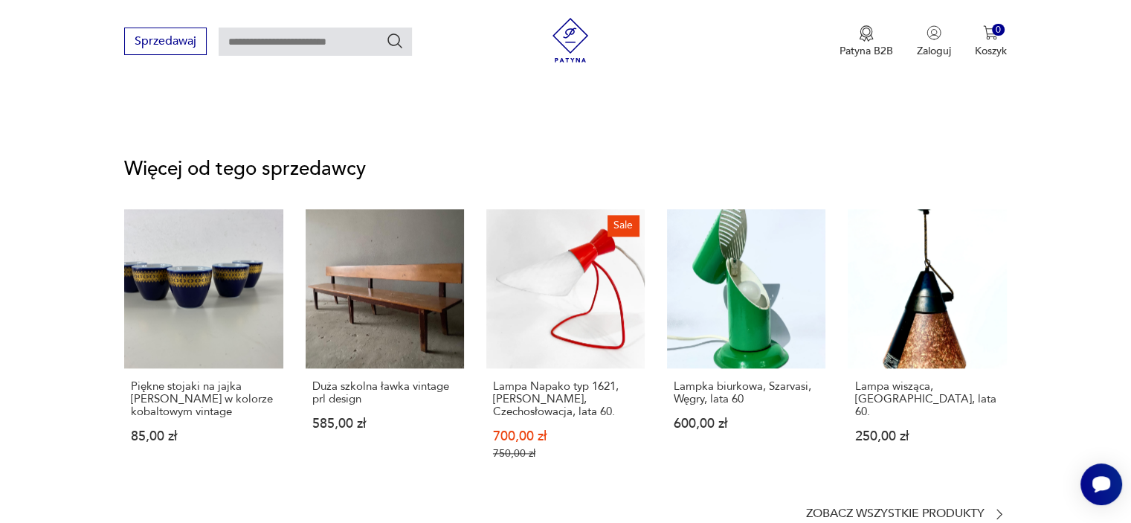
scroll to position [1866, 0]
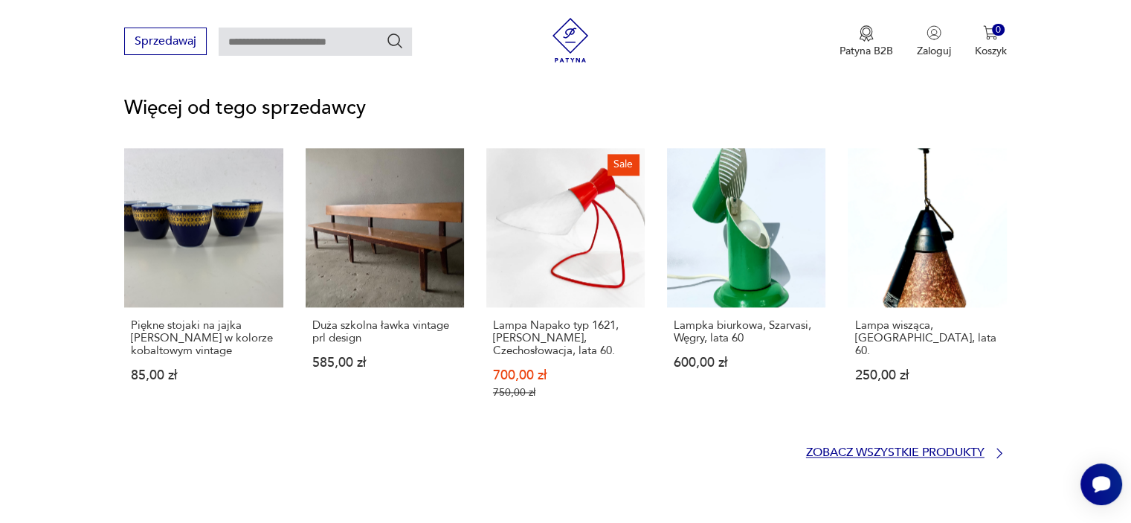
click at [880, 448] on p "Zobacz wszystkie produkty" at bounding box center [895, 453] width 178 height 10
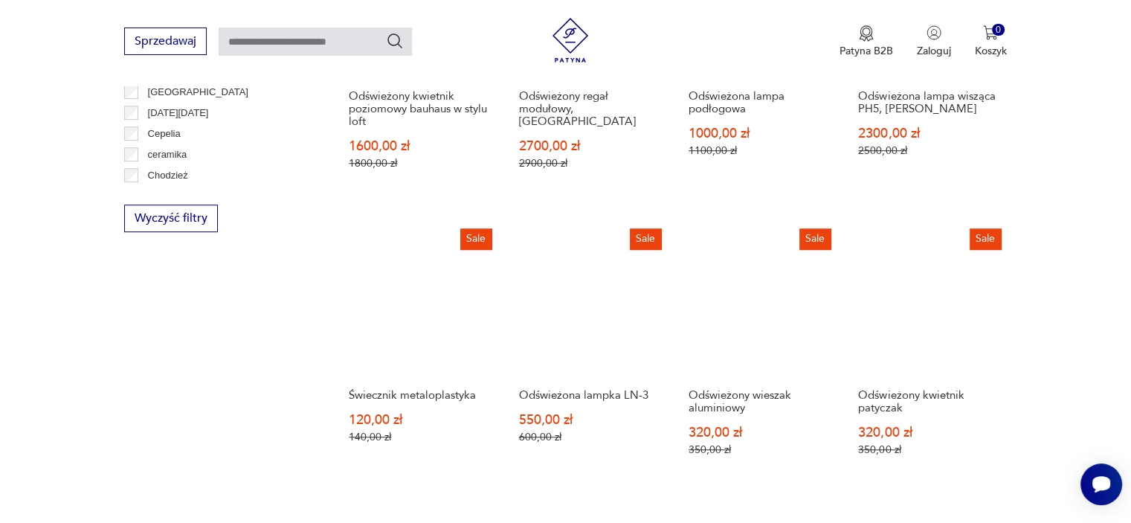
scroll to position [961, 0]
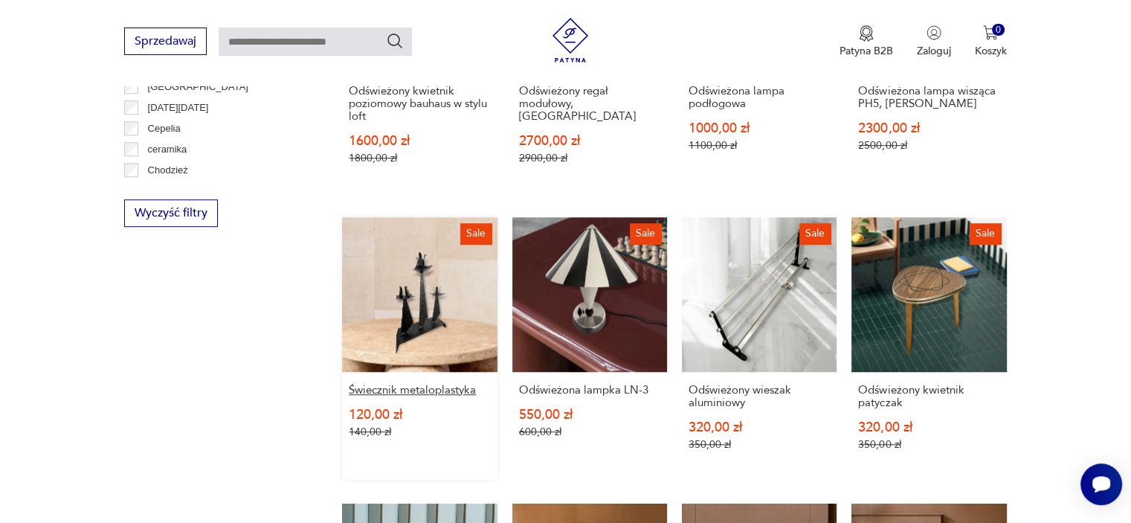
click at [414, 384] on h3 "Świecznik metaloplastyka" at bounding box center [419, 390] width 141 height 13
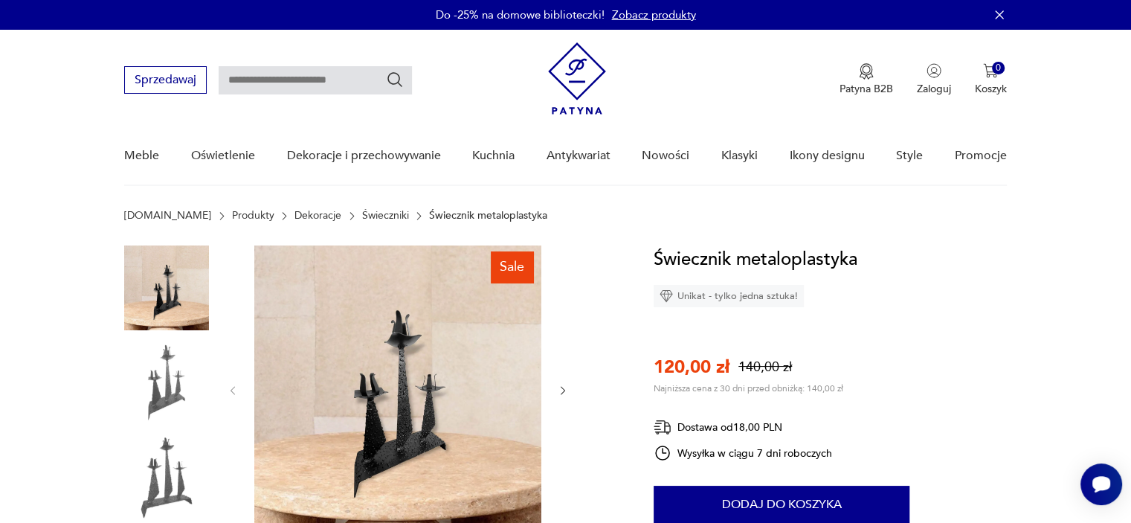
click at [414, 374] on img at bounding box center [397, 388] width 287 height 287
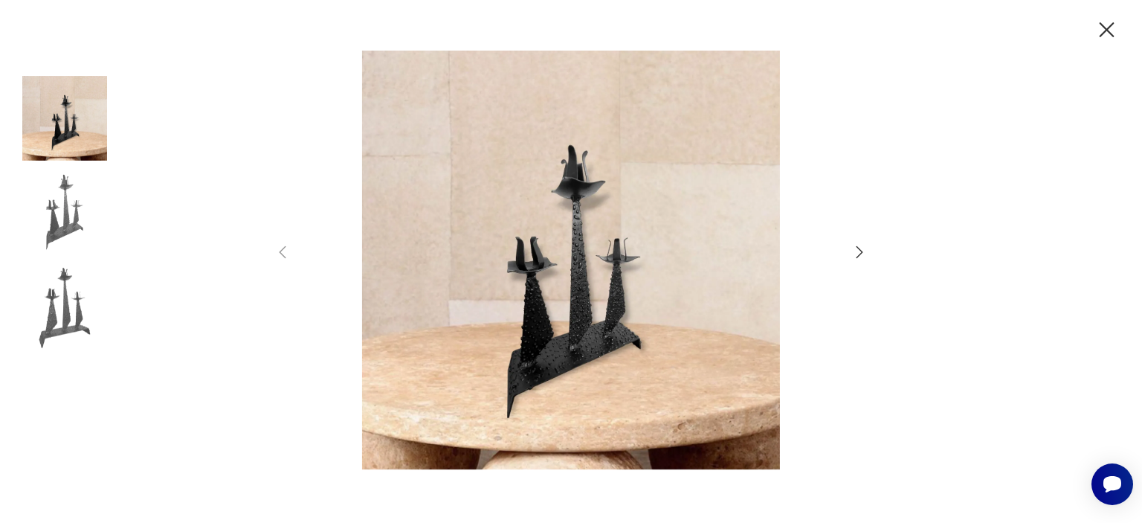
click at [858, 249] on icon "button" at bounding box center [860, 252] width 18 height 18
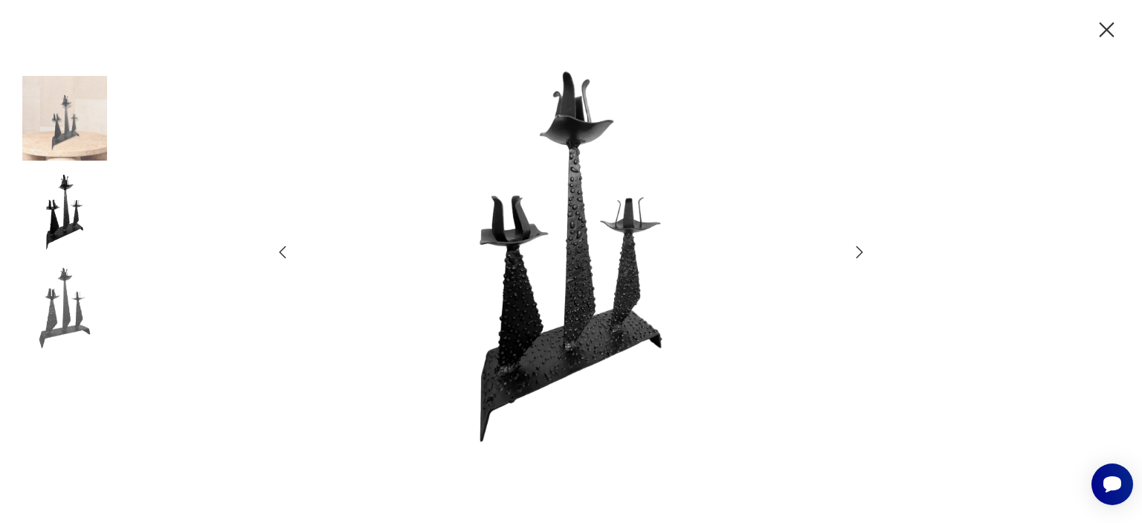
click at [1105, 26] on icon "button" at bounding box center [1107, 30] width 26 height 26
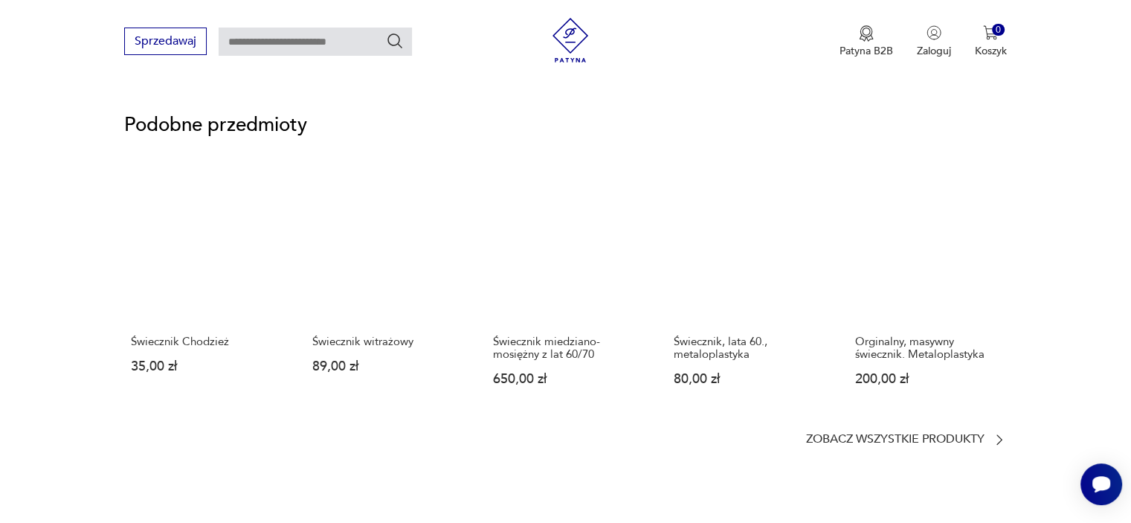
scroll to position [1095, 0]
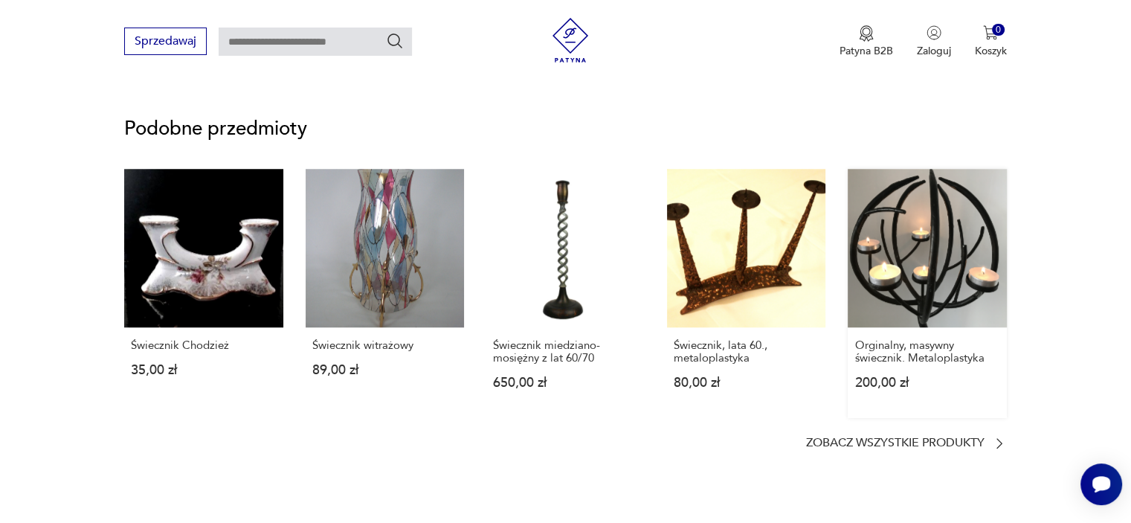
click at [953, 255] on link "Orginalny, masywny świecznik. Metaloplastyka 200,00 zł" at bounding box center [927, 293] width 158 height 249
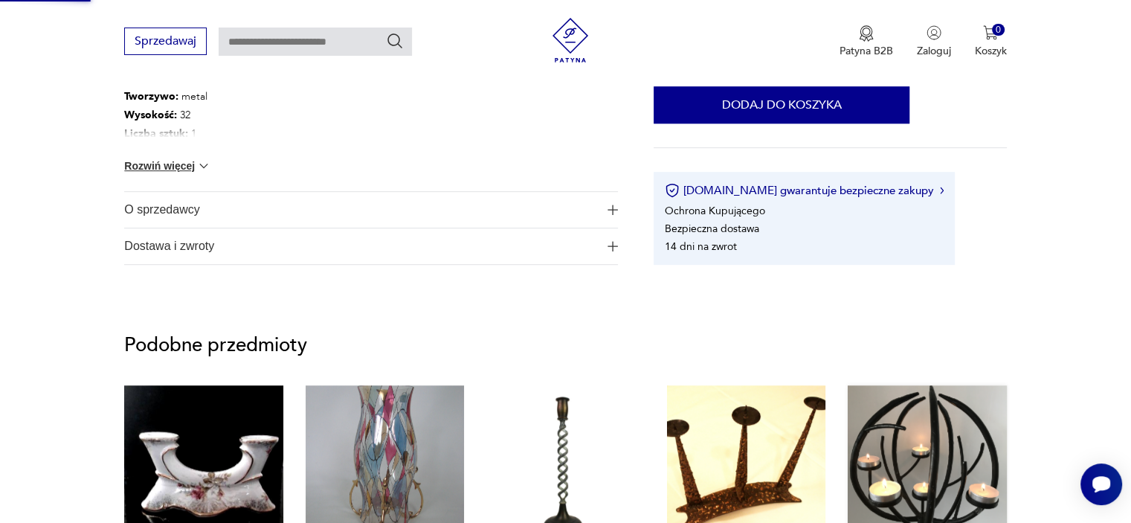
scroll to position [596, 0]
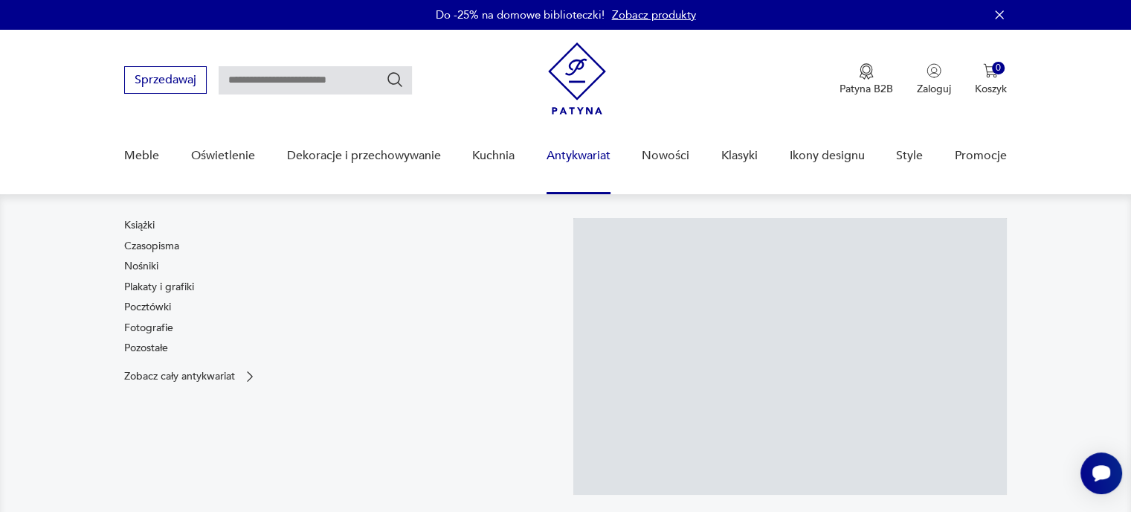
click at [574, 152] on link "Antykwariat" at bounding box center [579, 155] width 64 height 57
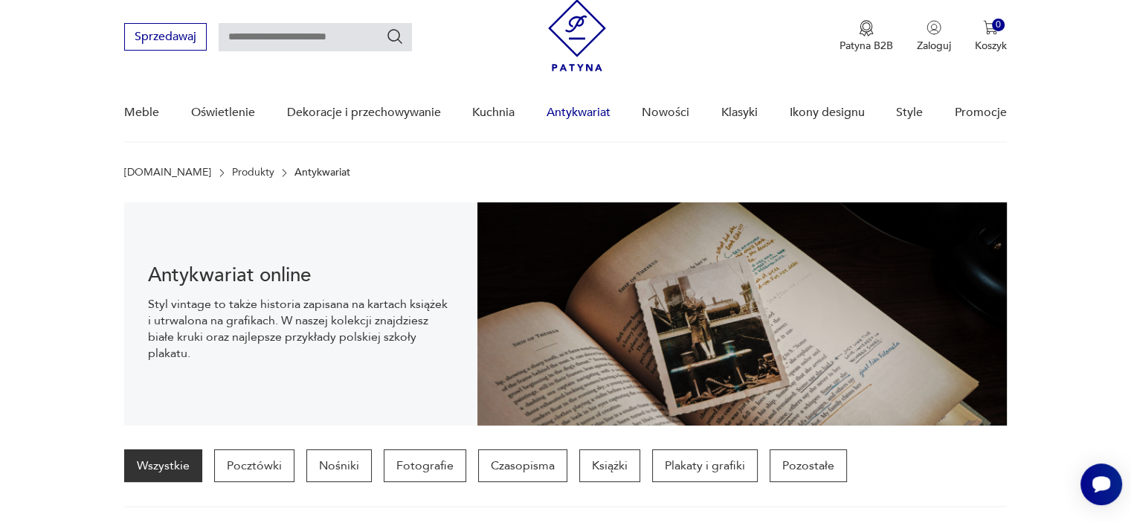
scroll to position [103, 0]
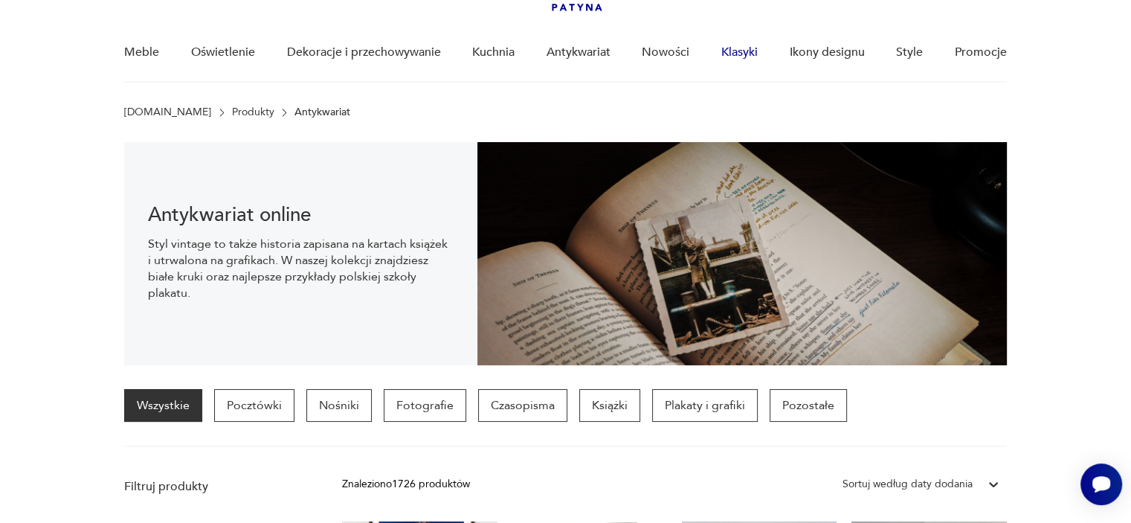
click at [743, 49] on link "Klasyki" at bounding box center [739, 52] width 36 height 57
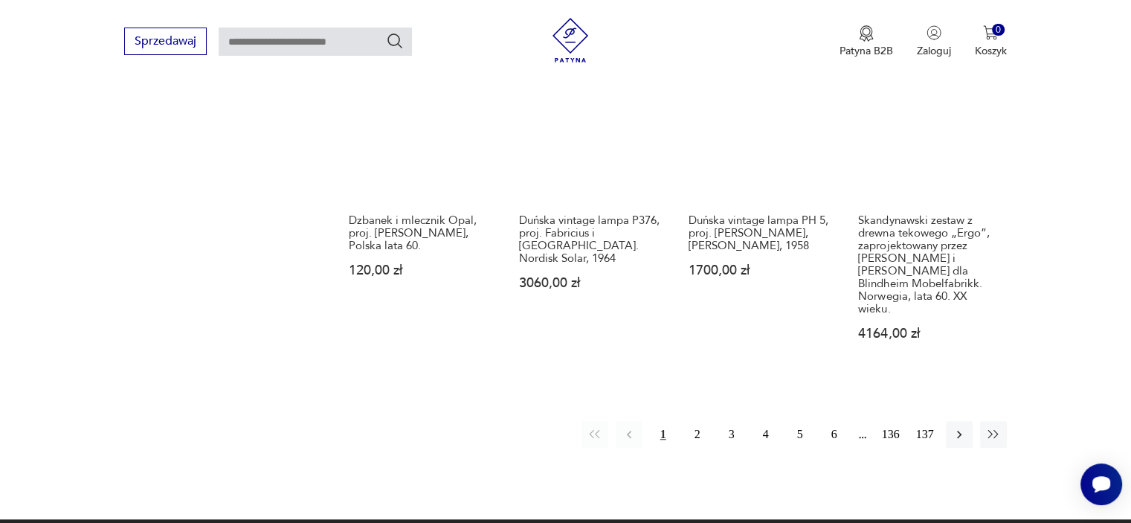
scroll to position [1177, 0]
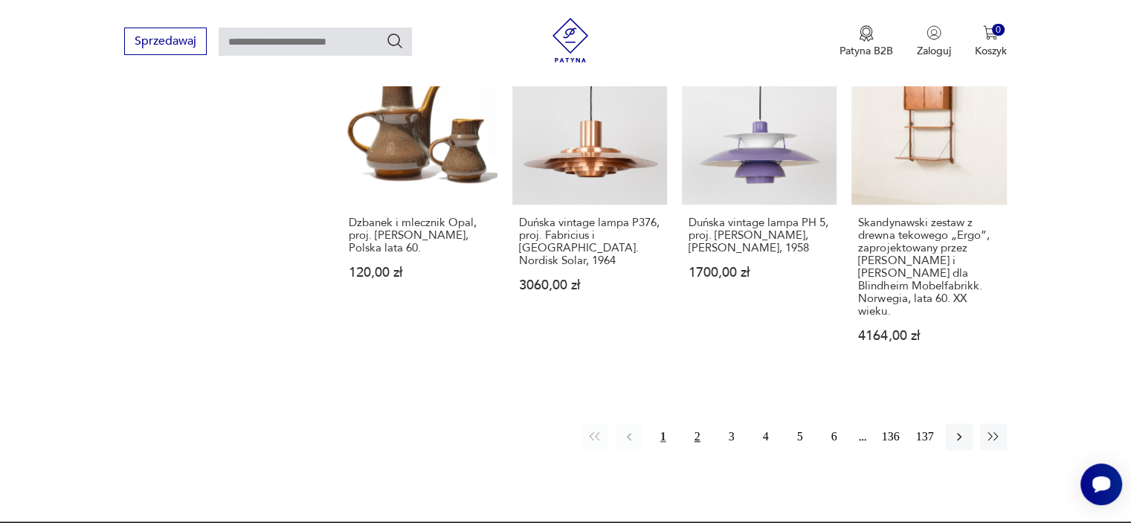
click at [698, 423] on button "2" at bounding box center [697, 436] width 27 height 27
